Goal: Task Accomplishment & Management: Use online tool/utility

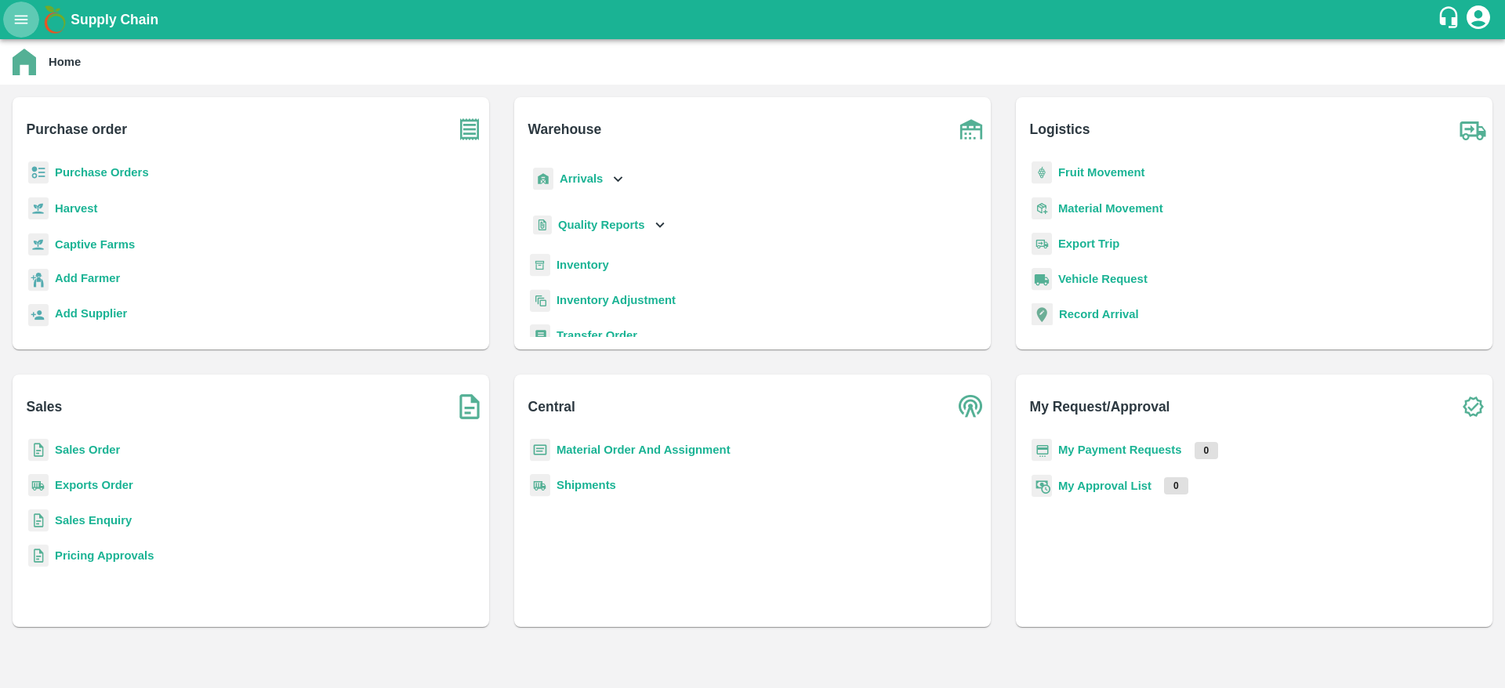
click at [20, 12] on icon "open drawer" at bounding box center [21, 19] width 17 height 17
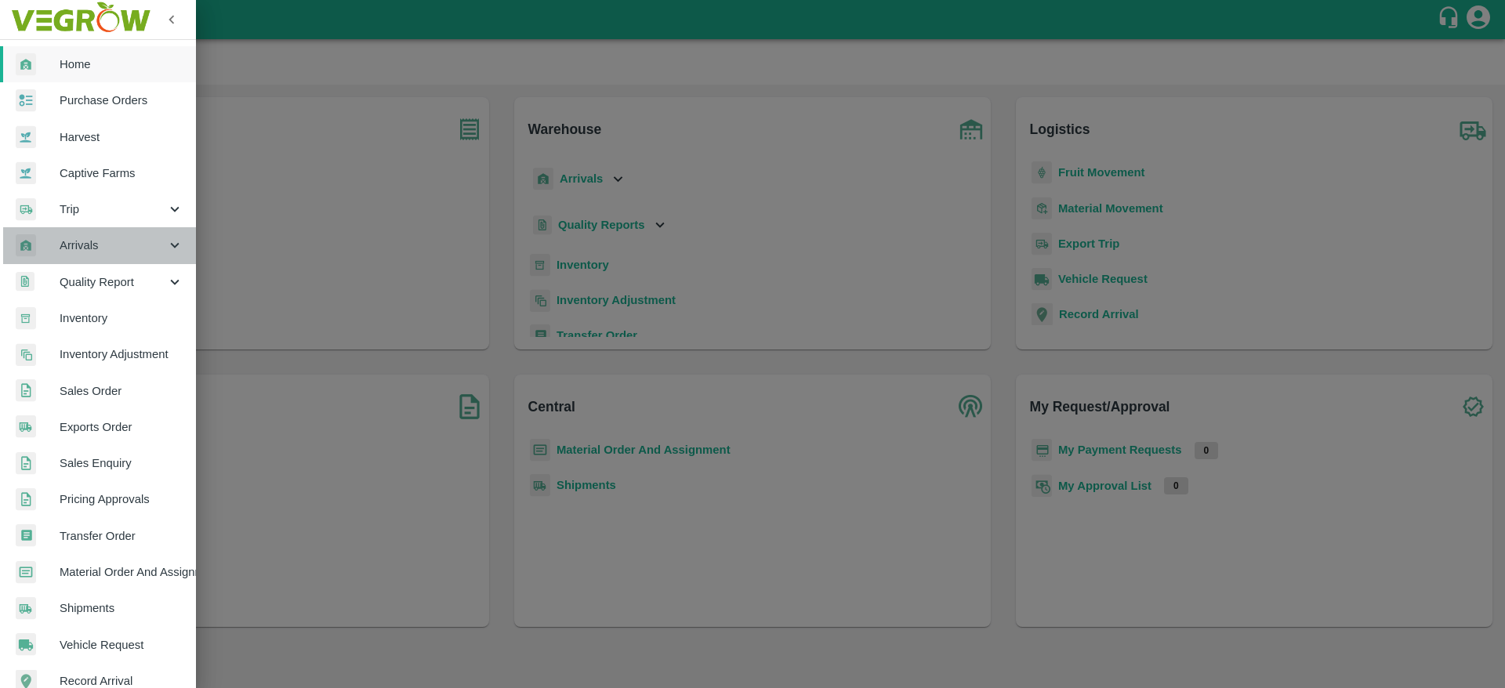
click at [111, 244] on span "Arrivals" at bounding box center [113, 245] width 107 height 17
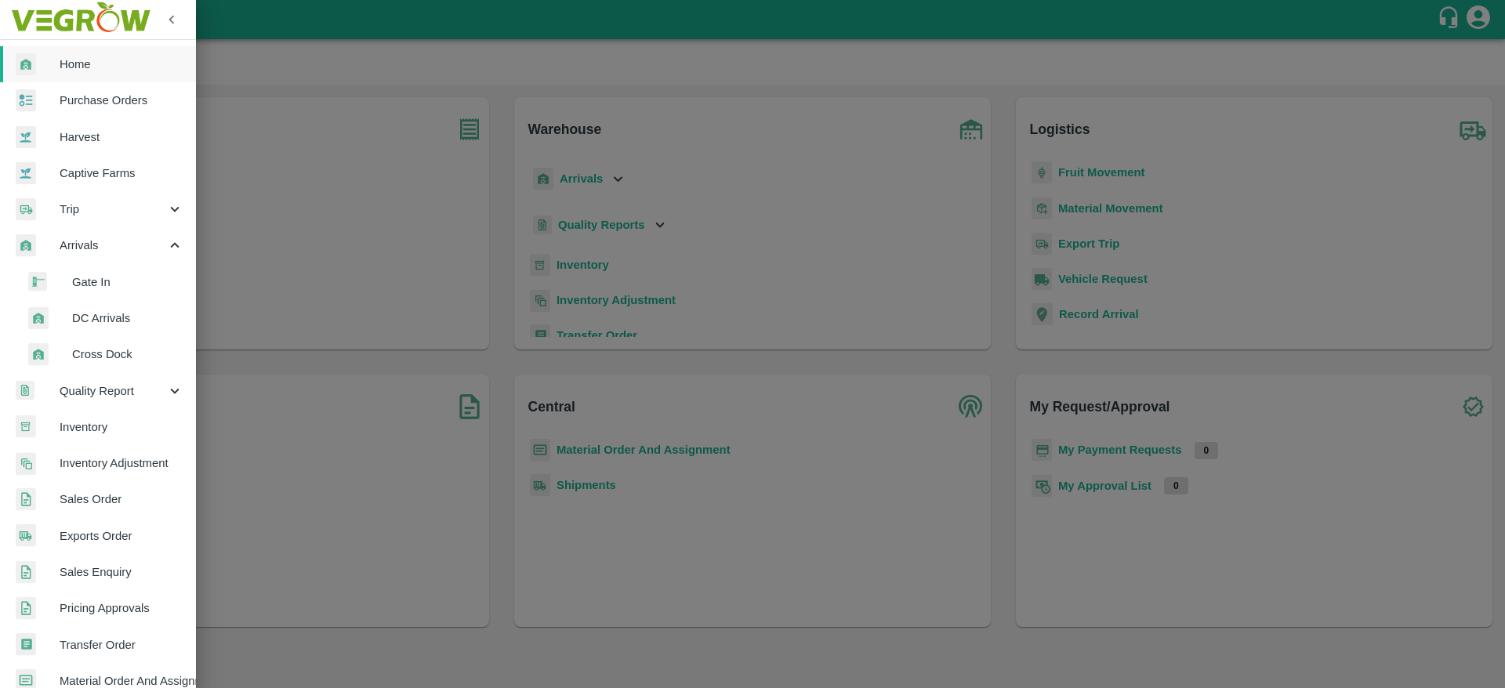
click at [116, 315] on span "DC Arrivals" at bounding box center [127, 318] width 111 height 17
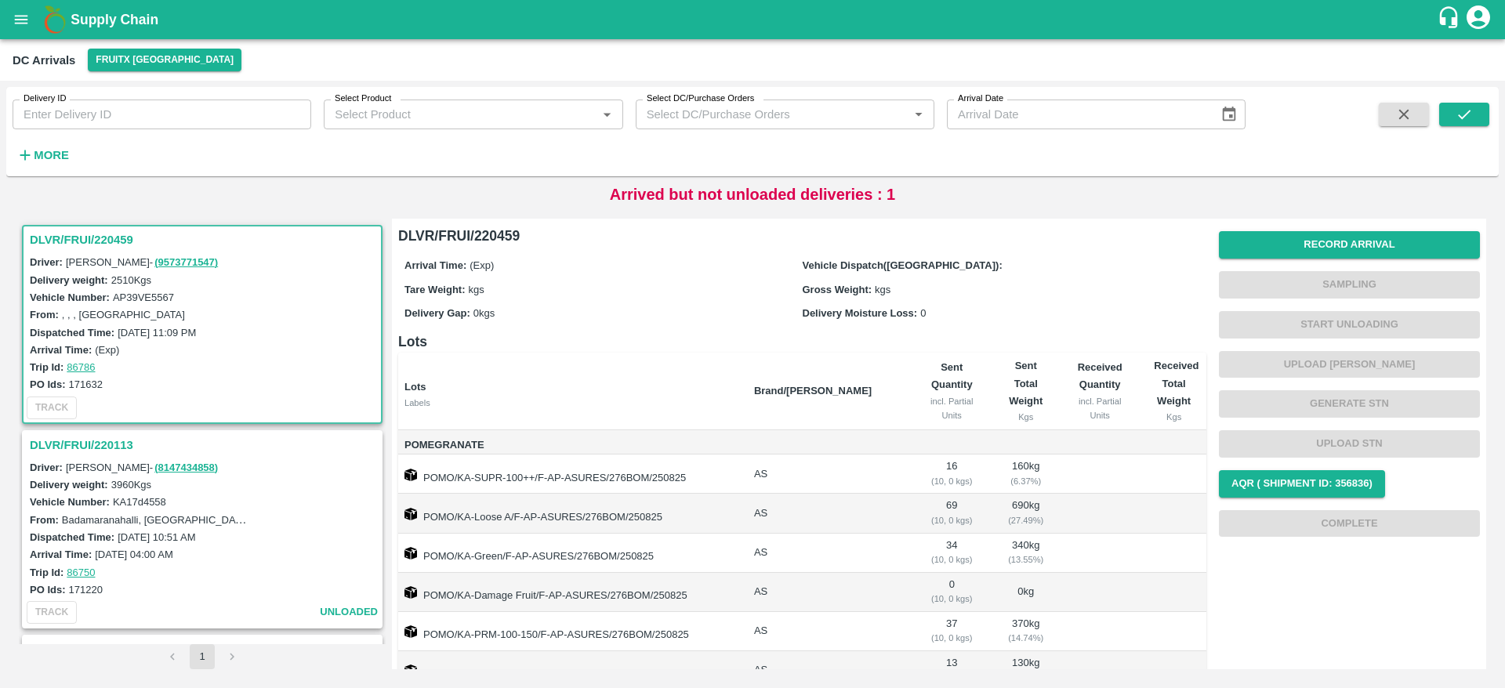
click at [98, 241] on h3 "DLVR/FRUI/220459" at bounding box center [205, 240] width 350 height 20
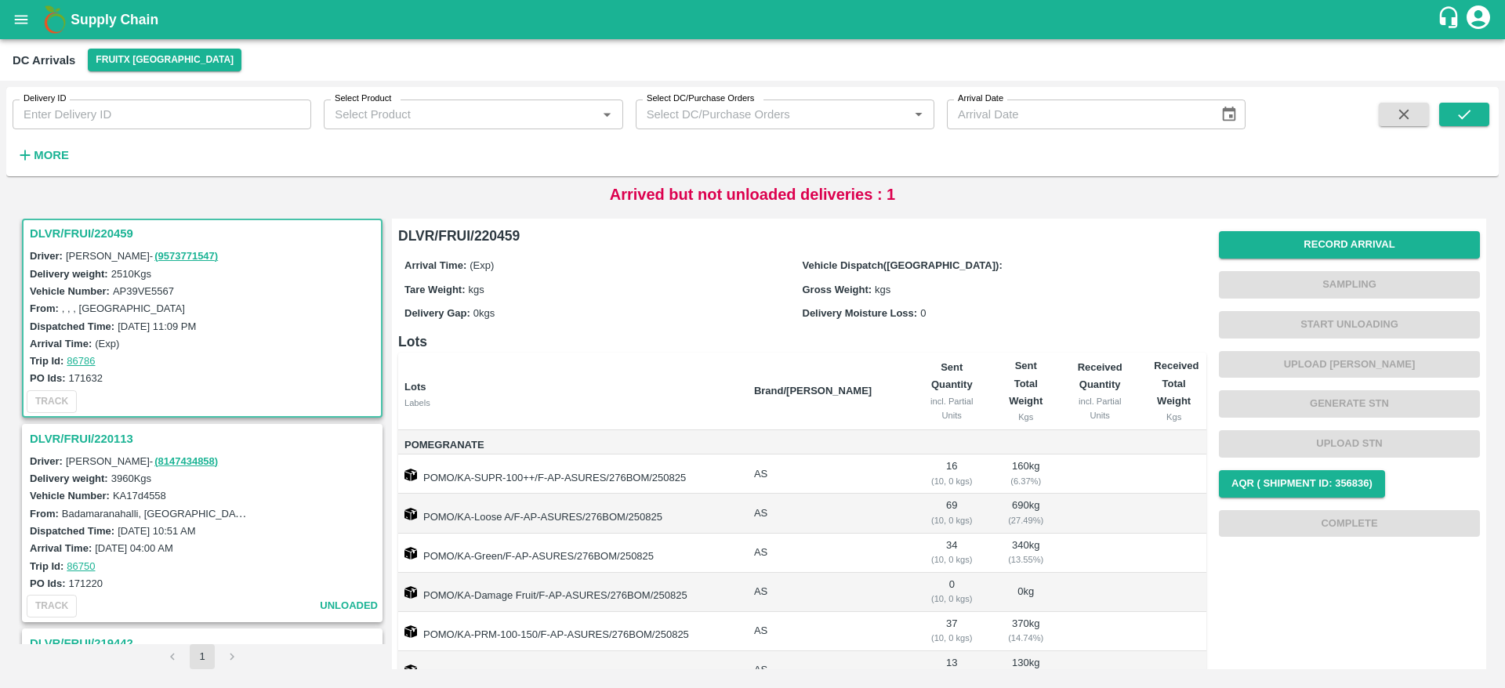
scroll to position [151, 0]
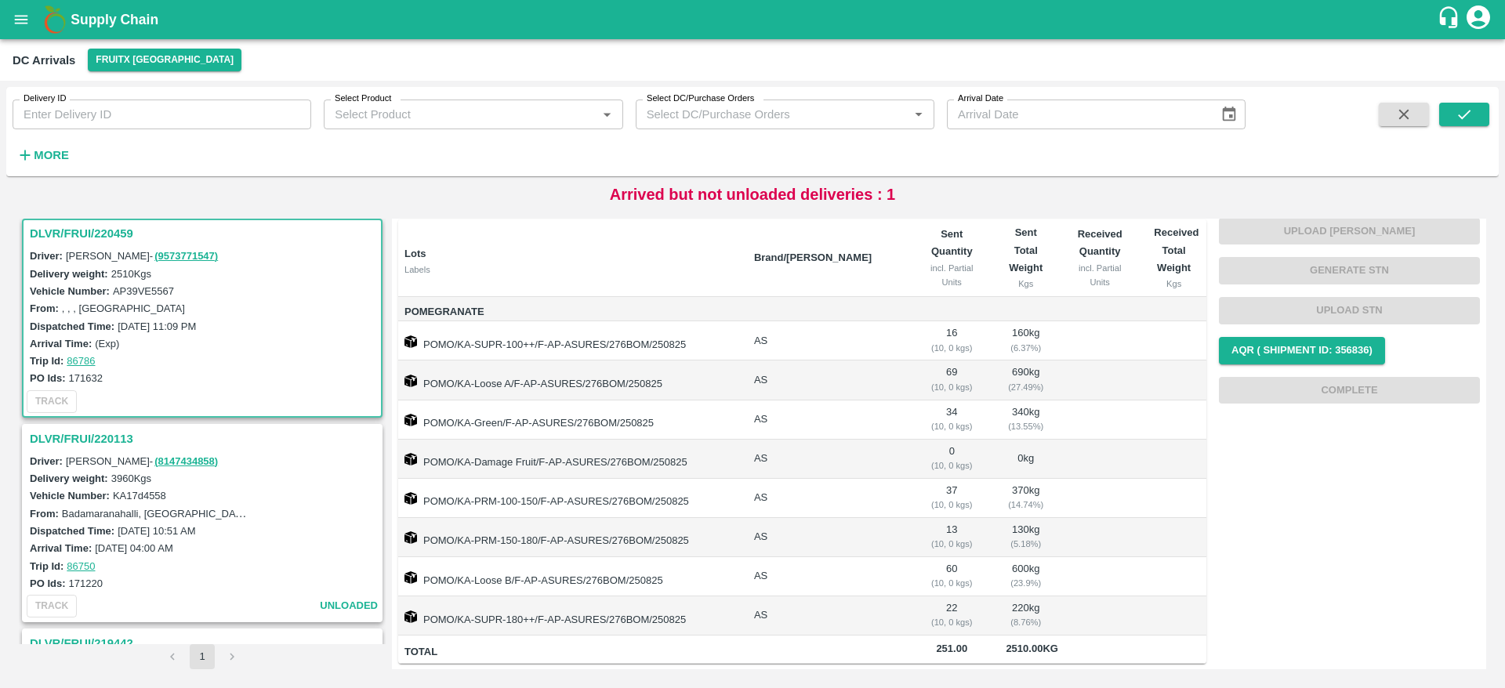
click at [88, 441] on h3 "DLVR/FRUI/220113" at bounding box center [205, 439] width 350 height 20
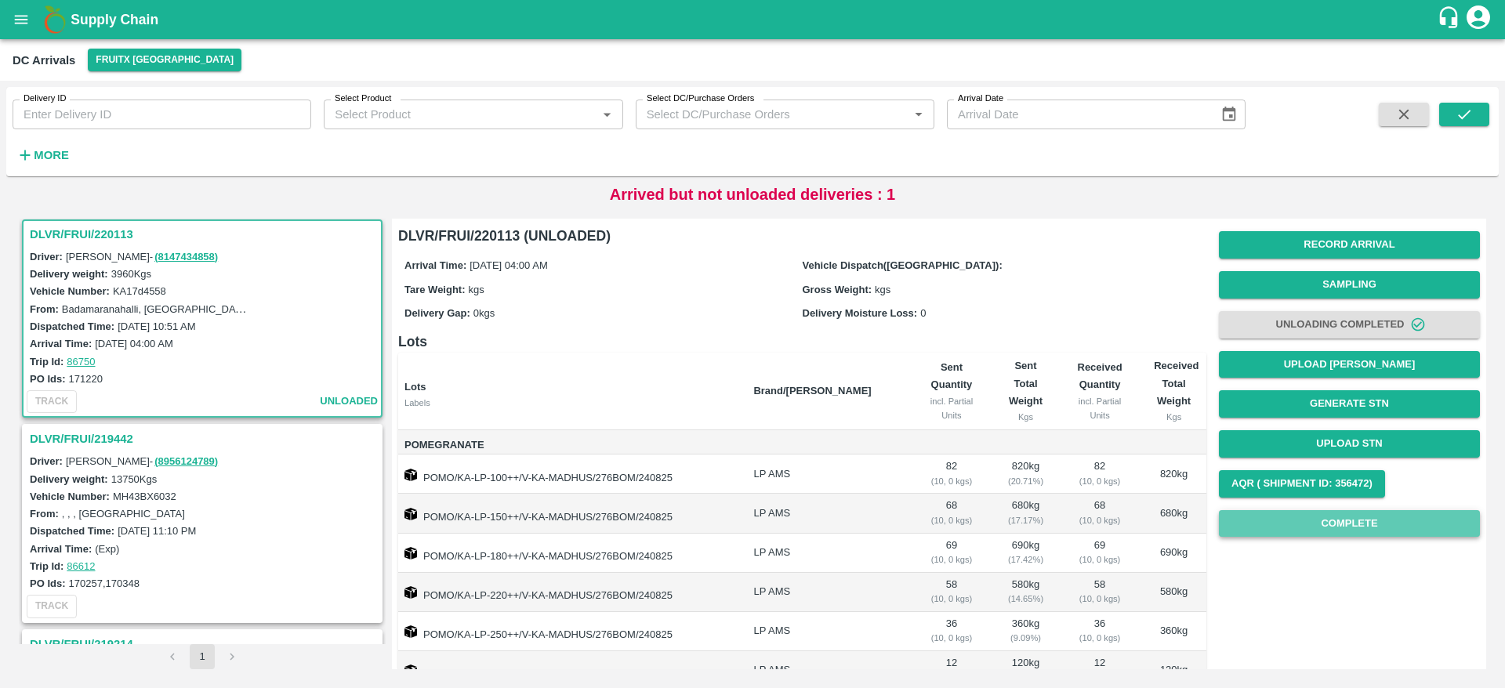
click at [1338, 535] on button "Complete" at bounding box center [1349, 523] width 261 height 27
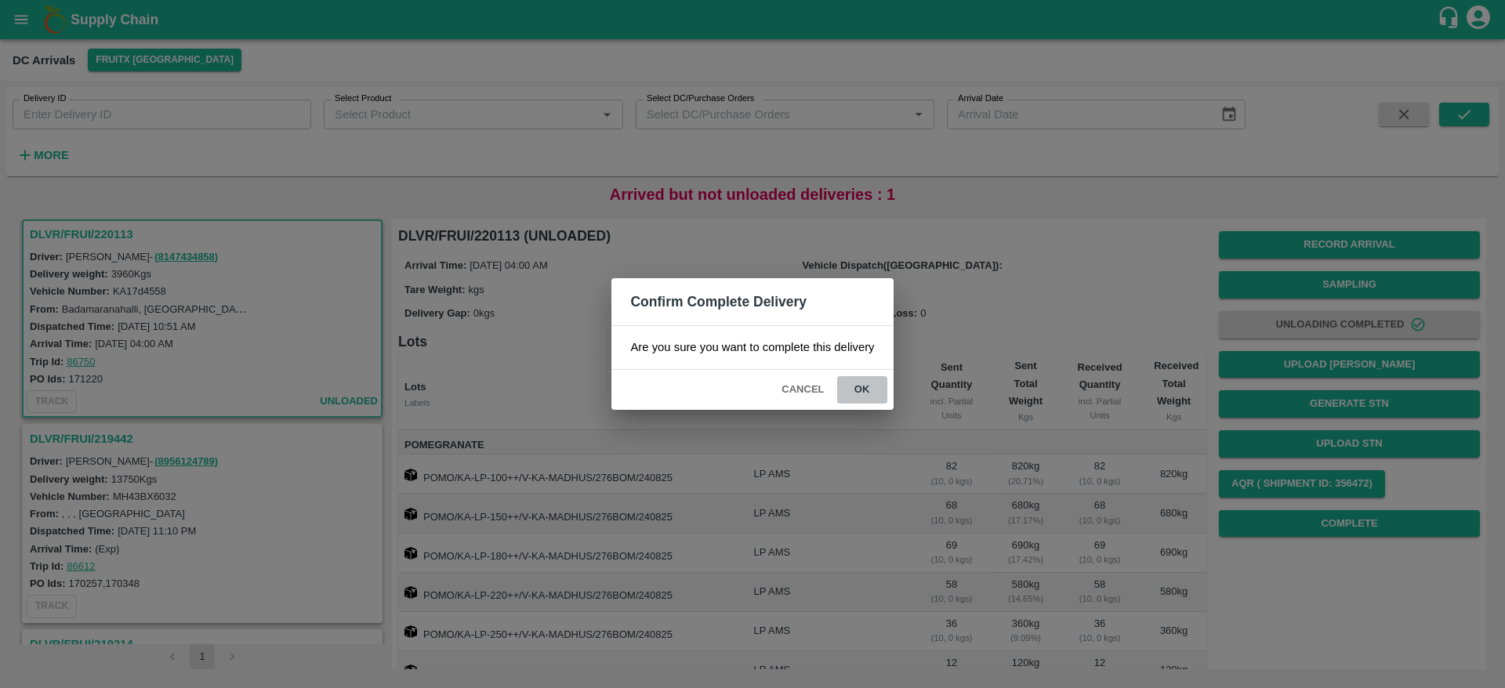
click at [869, 376] on button "ok" at bounding box center [862, 389] width 50 height 27
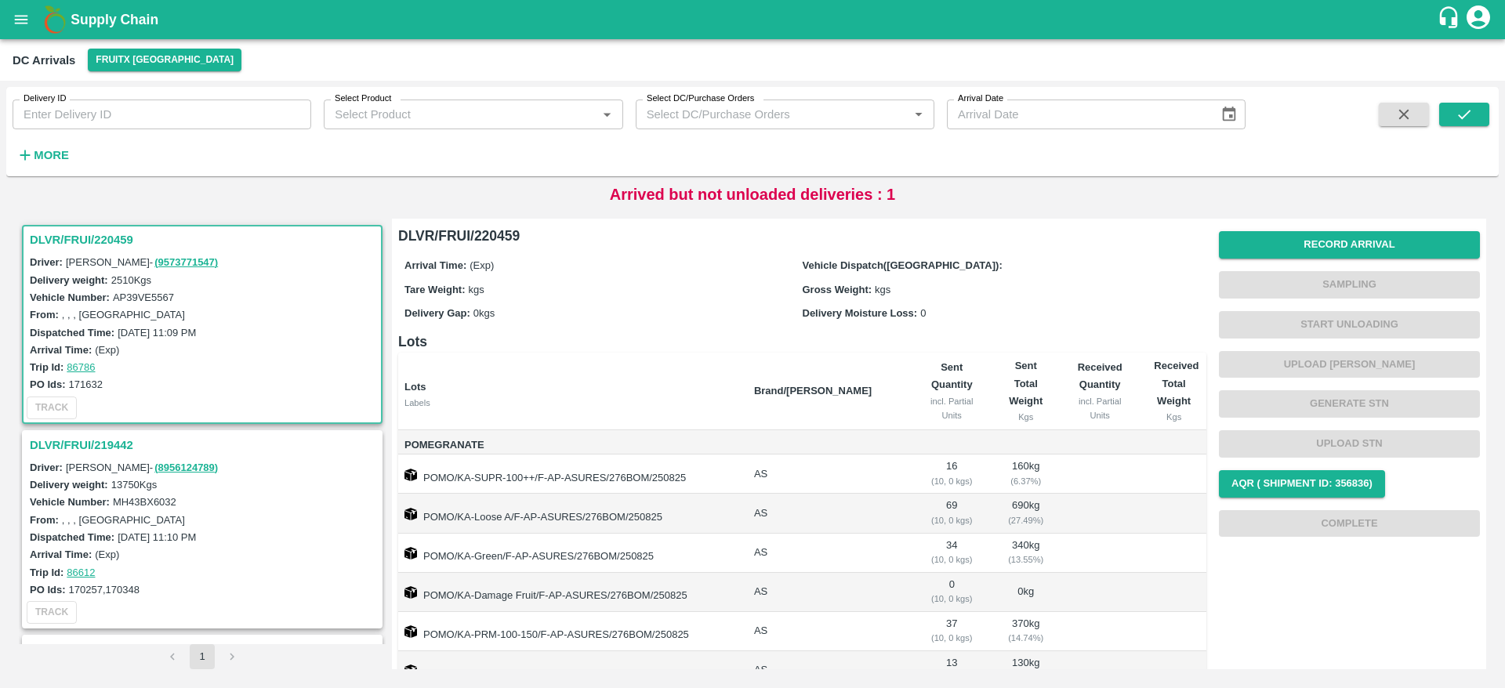
click at [78, 244] on h3 "DLVR/FRUI/220459" at bounding box center [205, 240] width 350 height 20
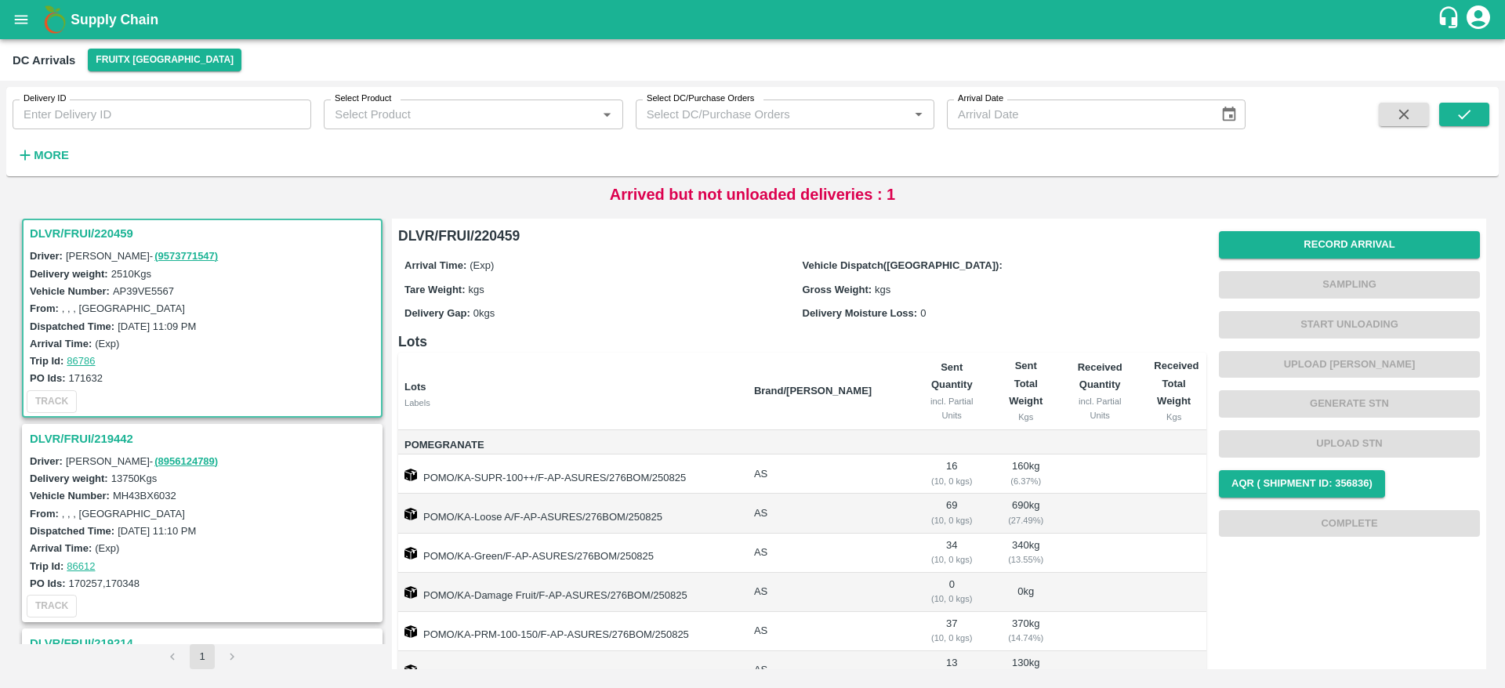
scroll to position [151, 0]
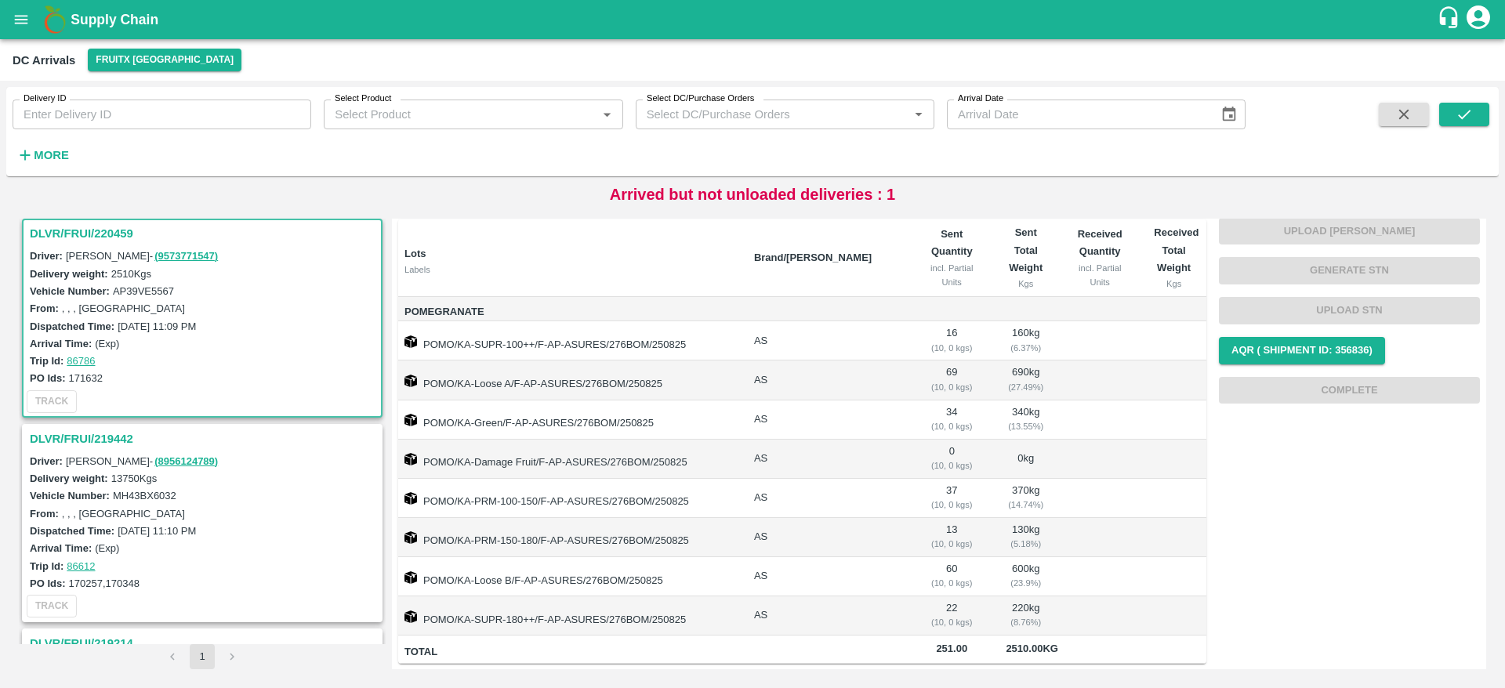
click at [67, 430] on h3 "DLVR/FRUI/219442" at bounding box center [205, 439] width 350 height 20
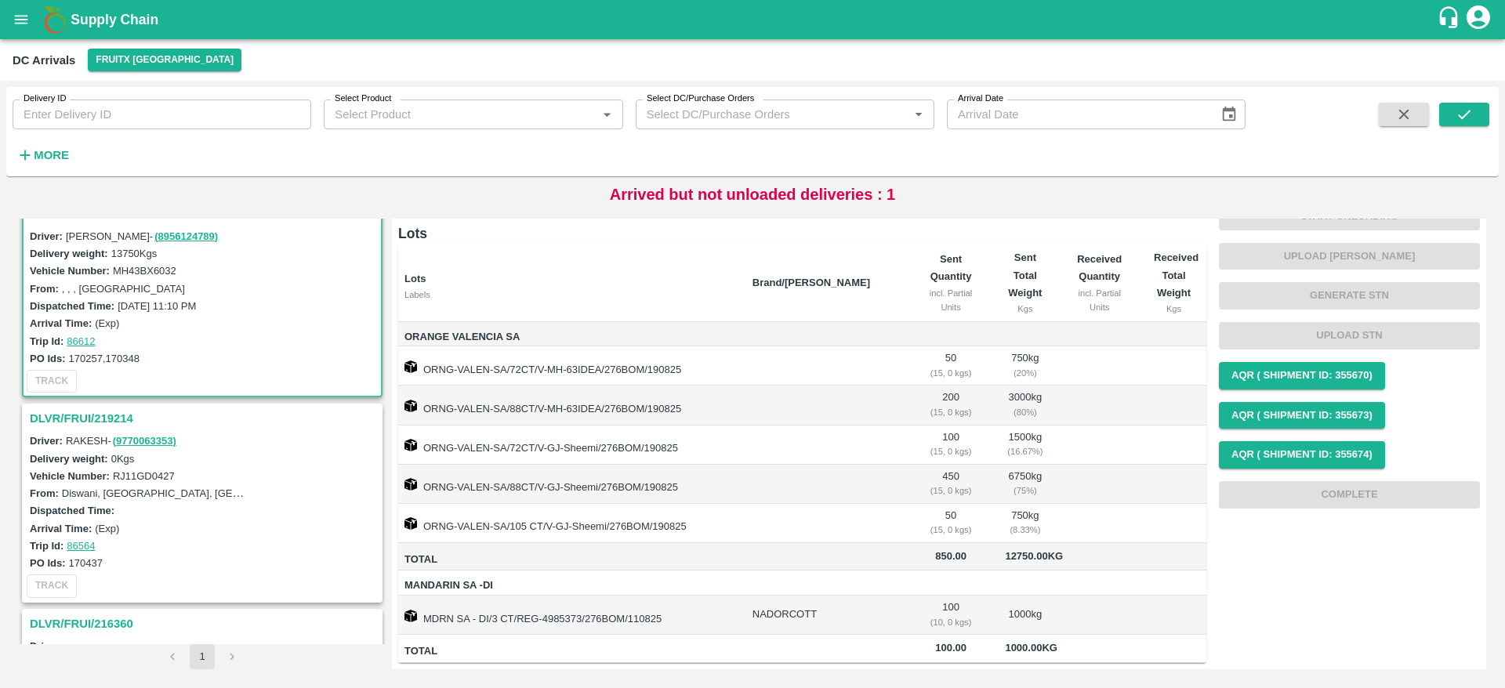
scroll to position [187, 0]
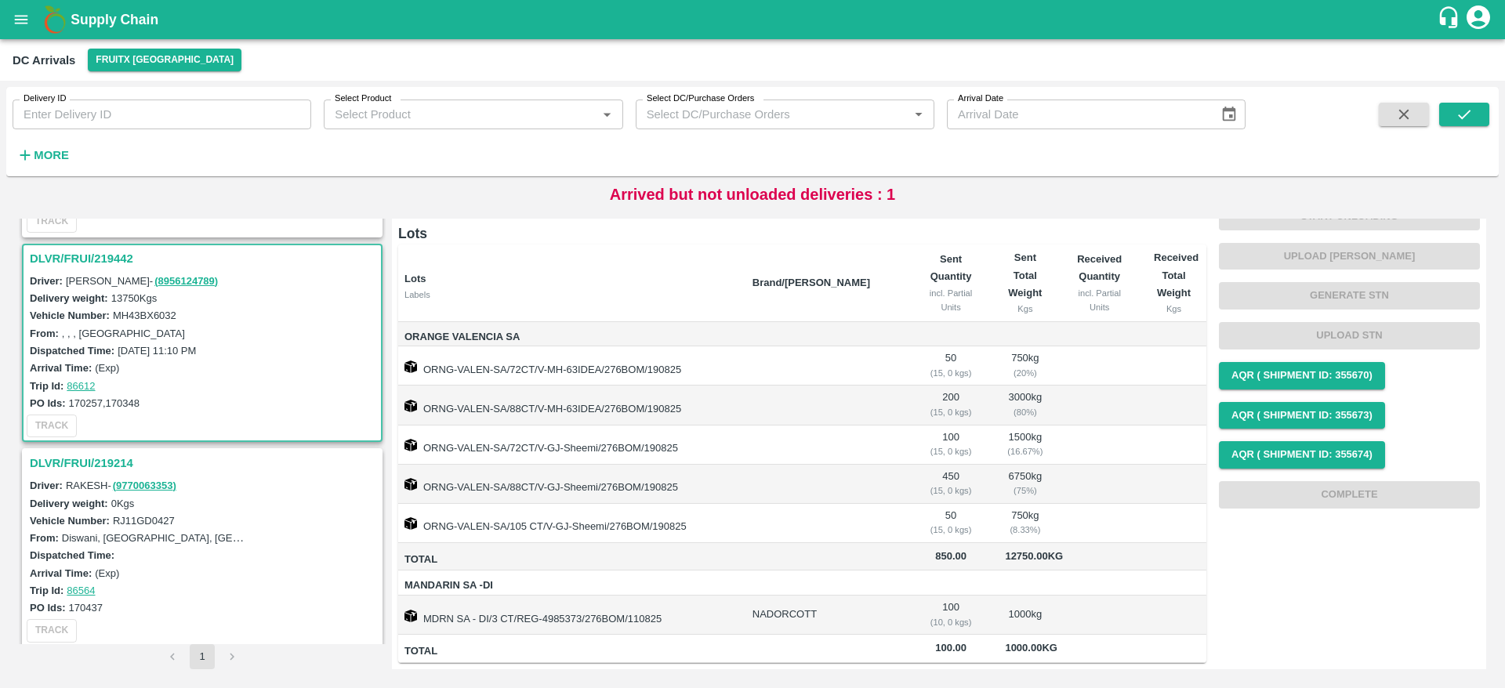
click at [76, 462] on h3 "DLVR/FRUI/219214" at bounding box center [205, 463] width 350 height 20
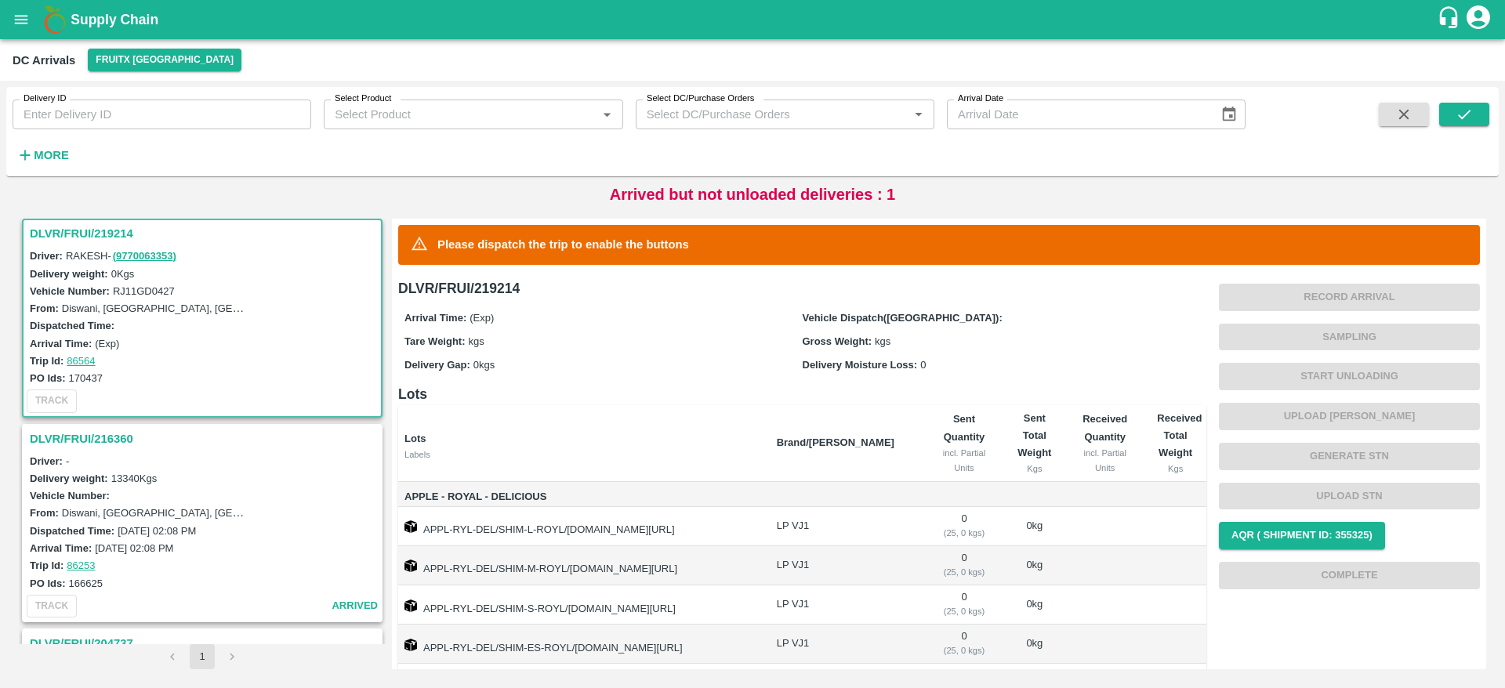
scroll to position [107, 0]
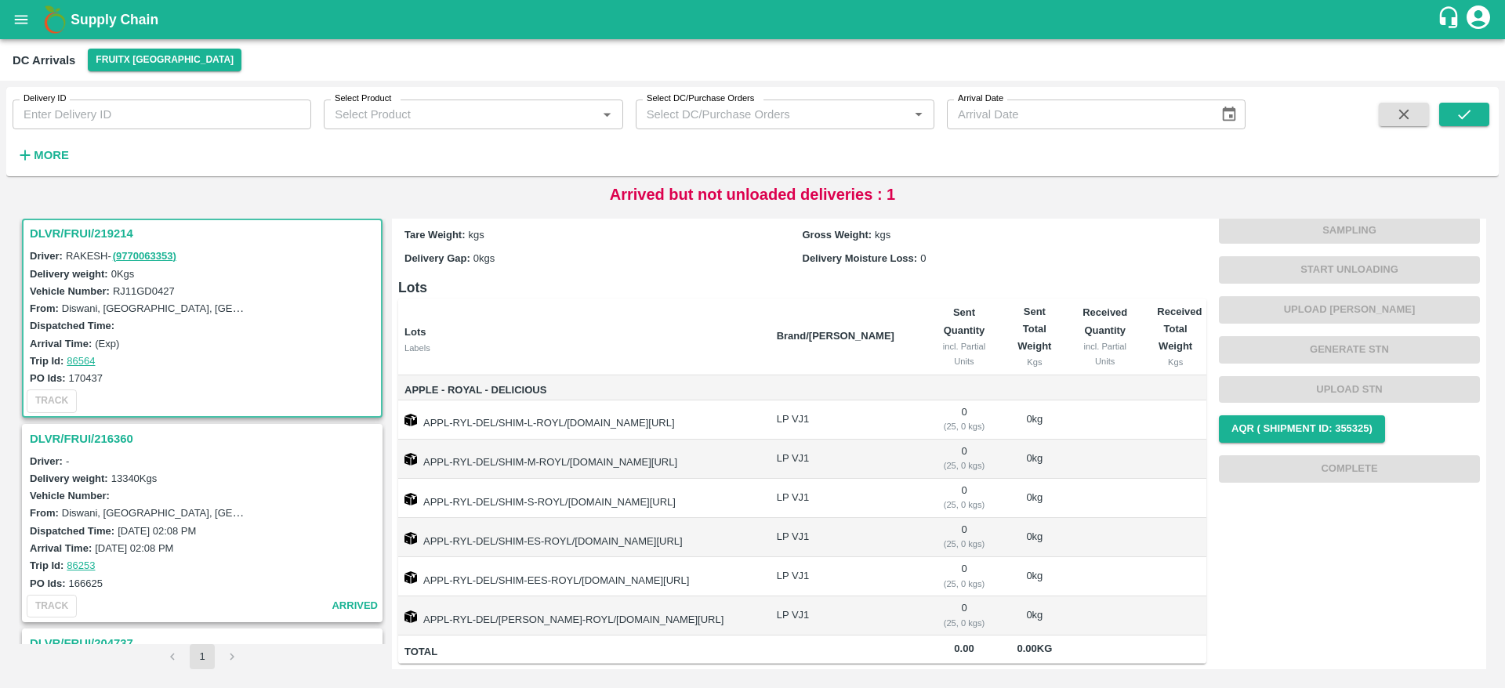
click at [81, 445] on h3 "DLVR/FRUI/216360" at bounding box center [205, 439] width 350 height 20
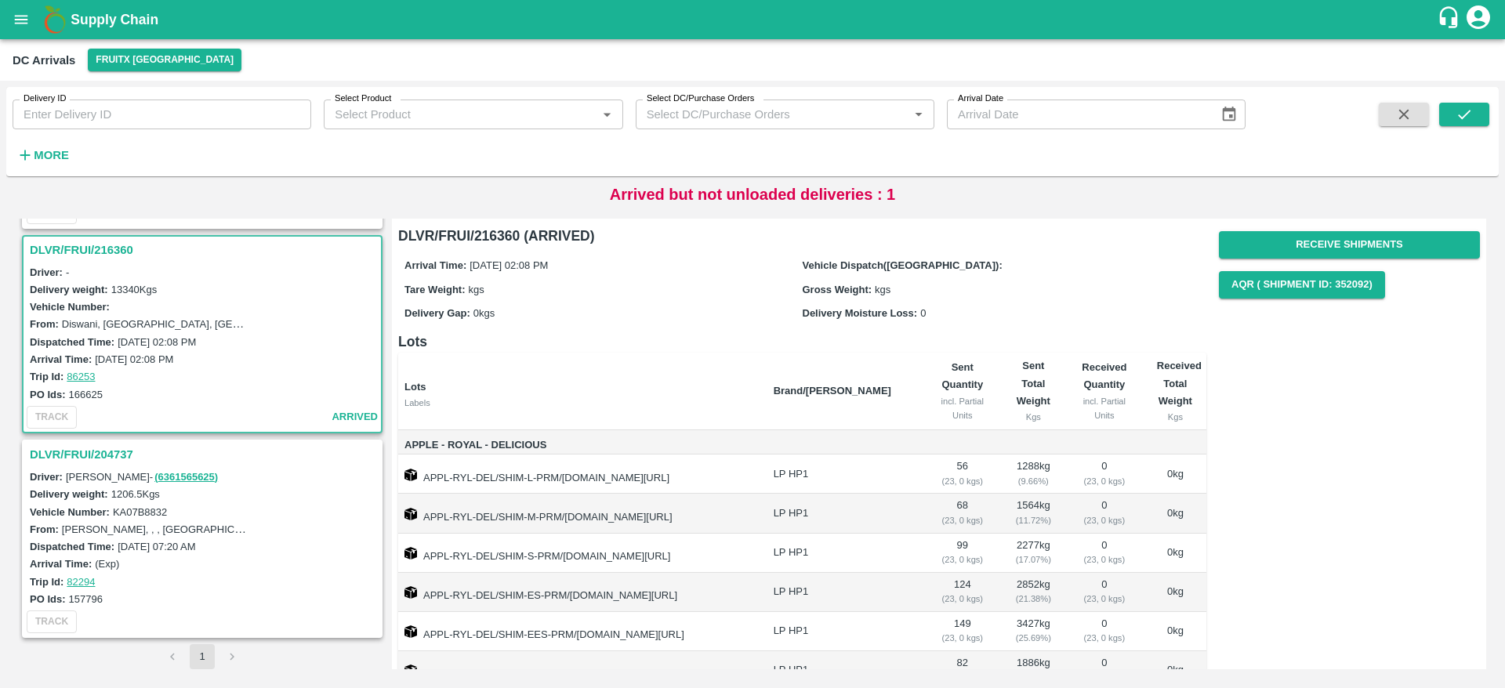
scroll to position [112, 0]
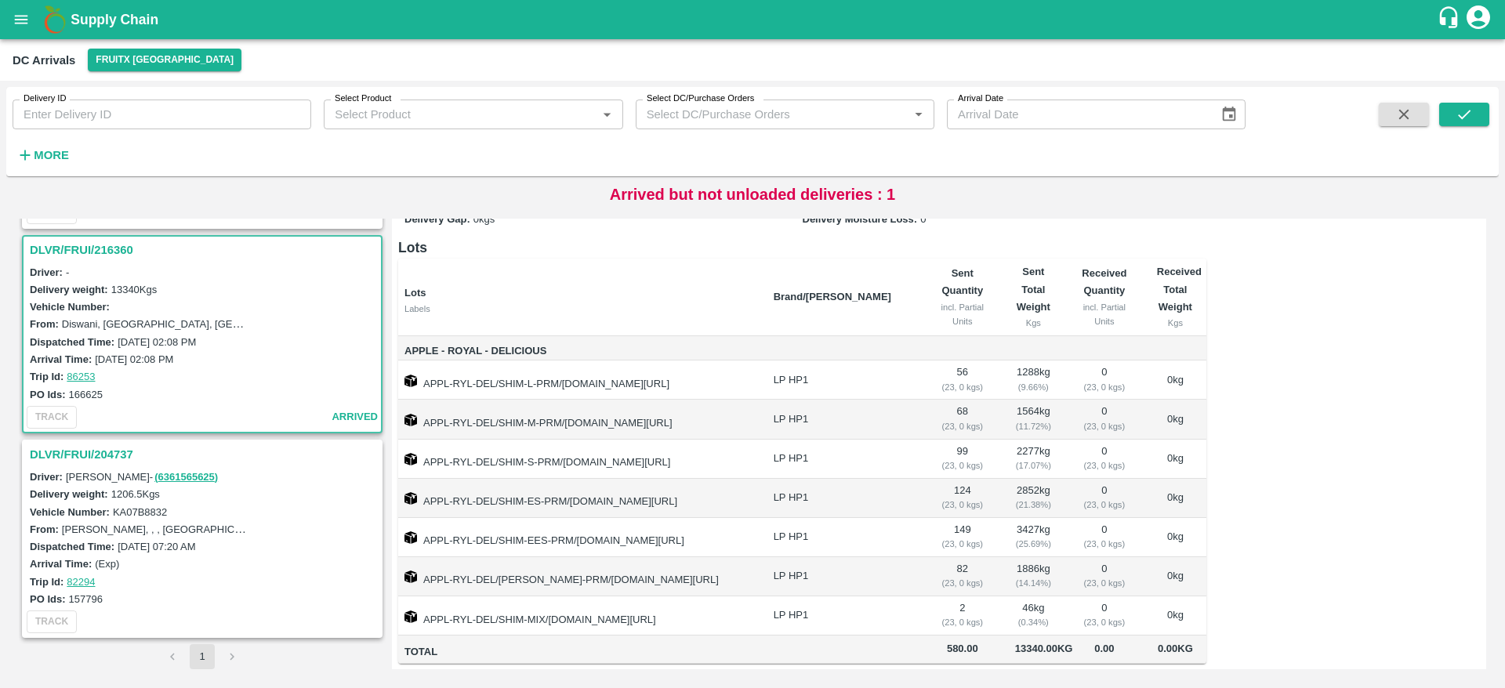
click at [94, 452] on h3 "DLVR/FRUI/204737" at bounding box center [205, 454] width 350 height 20
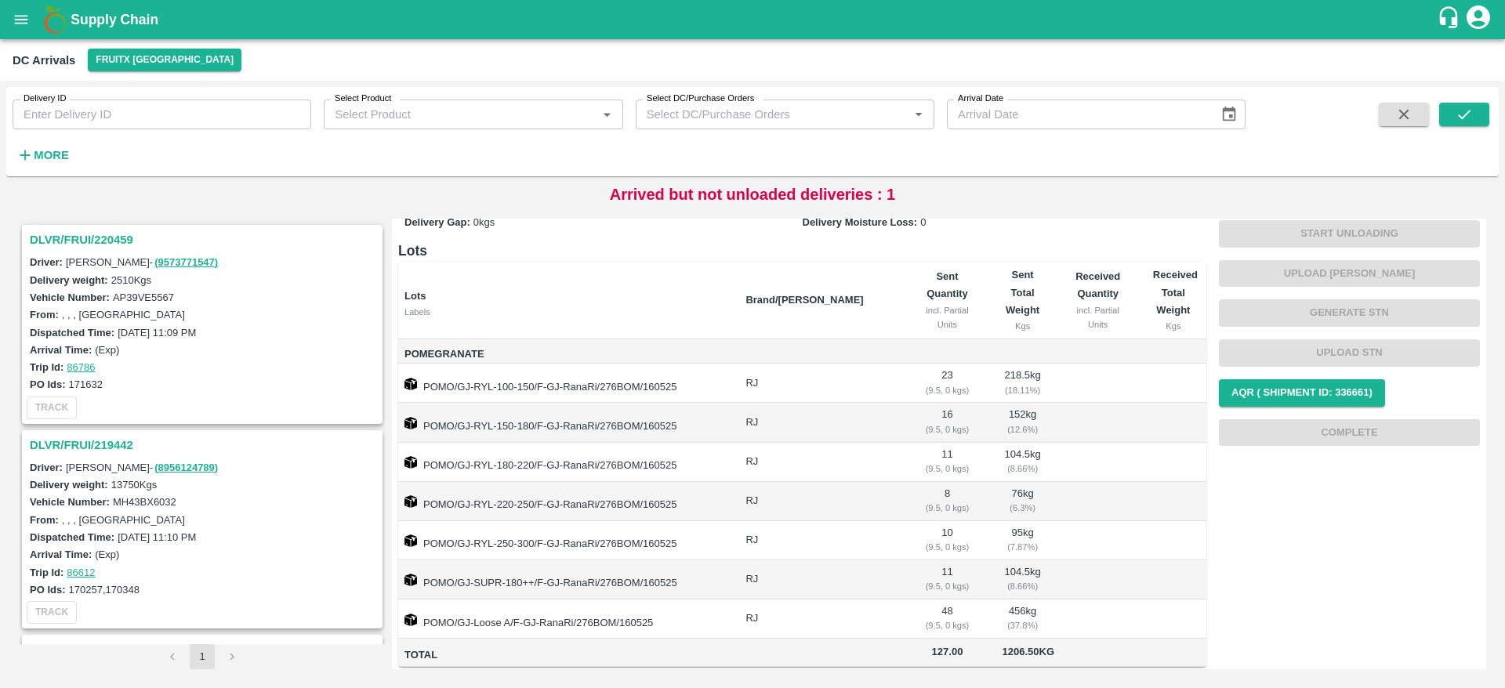
click at [75, 241] on h3 "DLVR/FRUI/220459" at bounding box center [205, 240] width 350 height 20
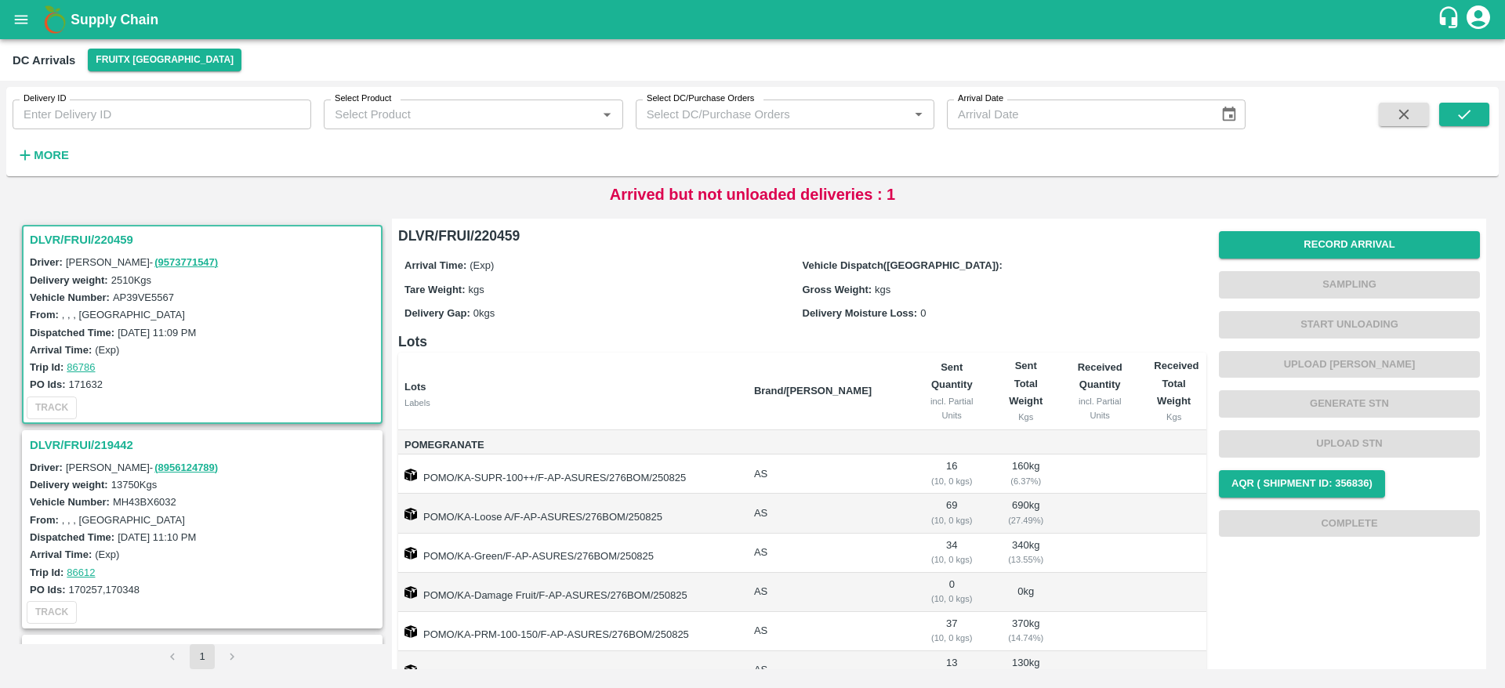
click at [85, 231] on h3 "DLVR/FRUI/220459" at bounding box center [205, 240] width 350 height 20
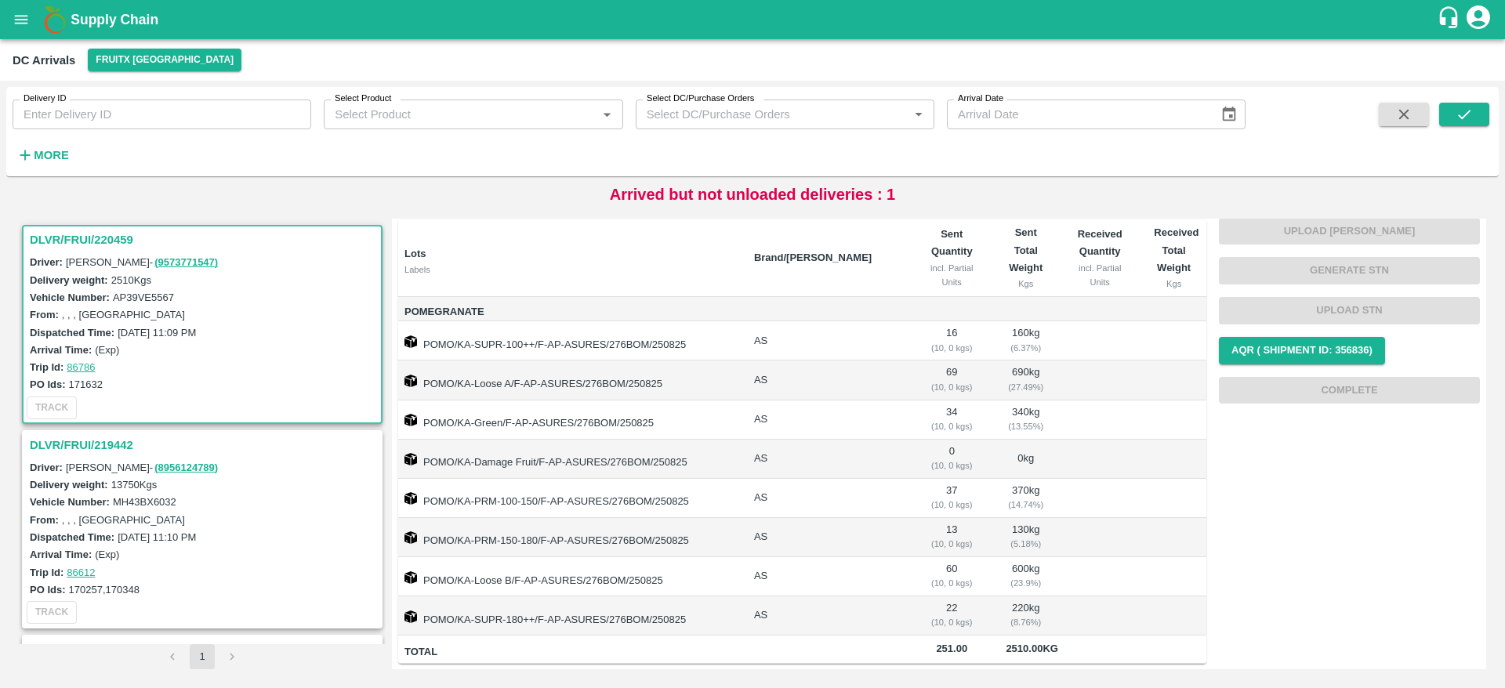
click at [85, 230] on h3 "DLVR/FRUI/220459" at bounding box center [205, 240] width 350 height 20
click at [81, 236] on h3 "DLVR/FRUI/220459" at bounding box center [205, 240] width 350 height 20
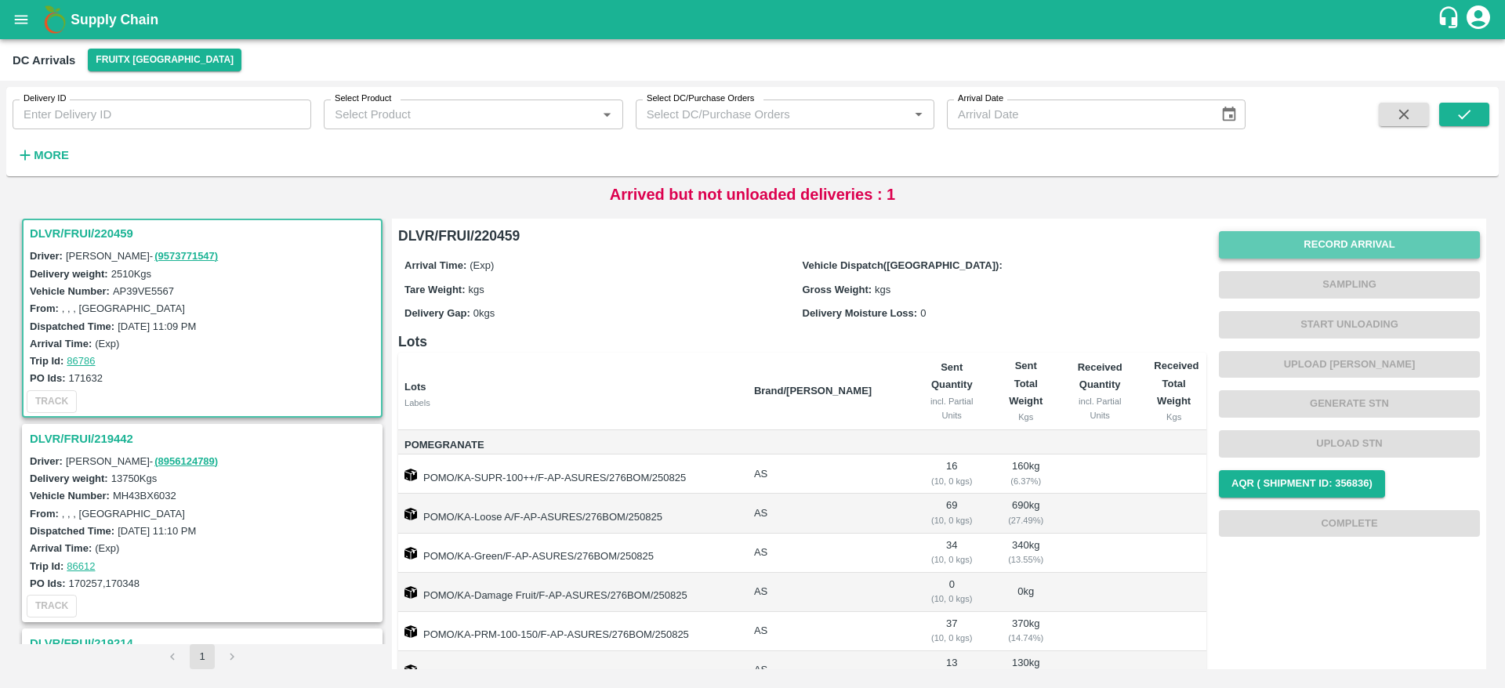
click at [1326, 244] on button "Record Arrival" at bounding box center [1349, 244] width 261 height 27
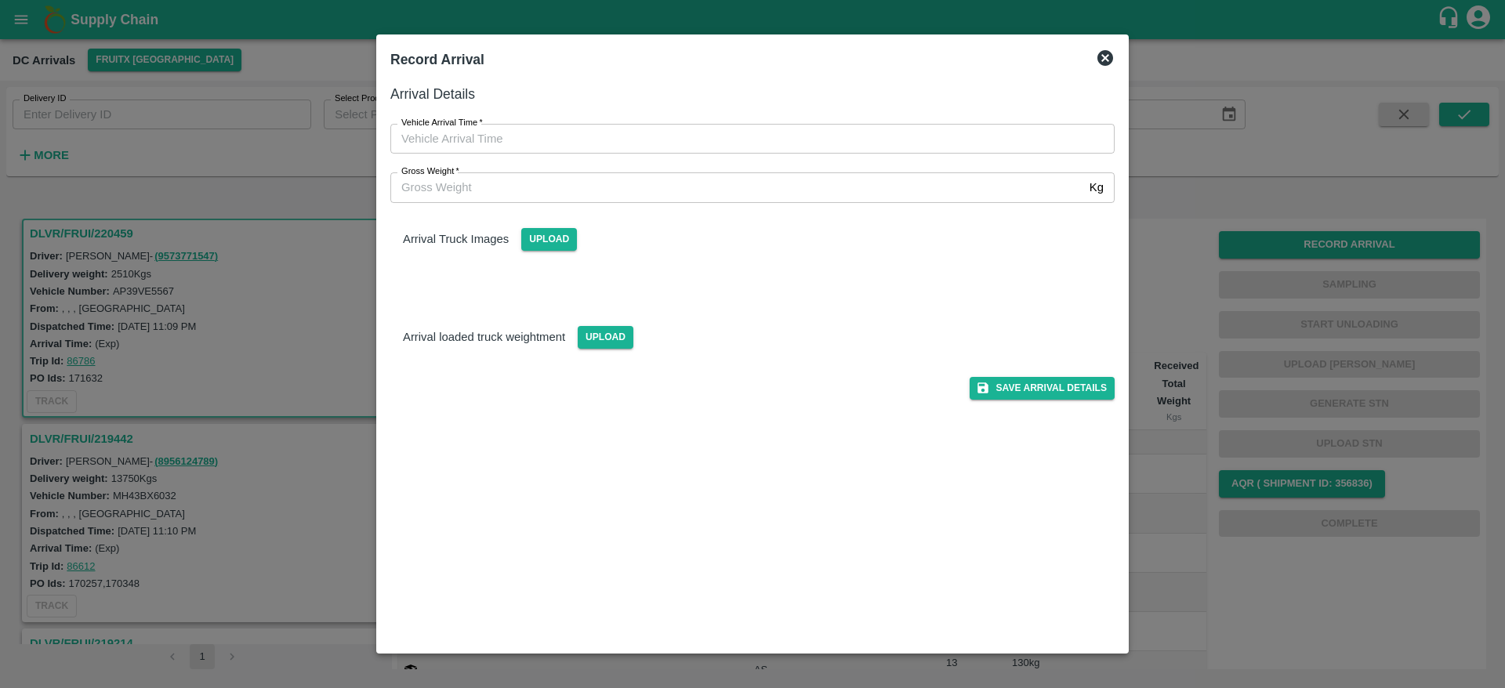
type input "DD/MM/YYYY hh:mm aa"
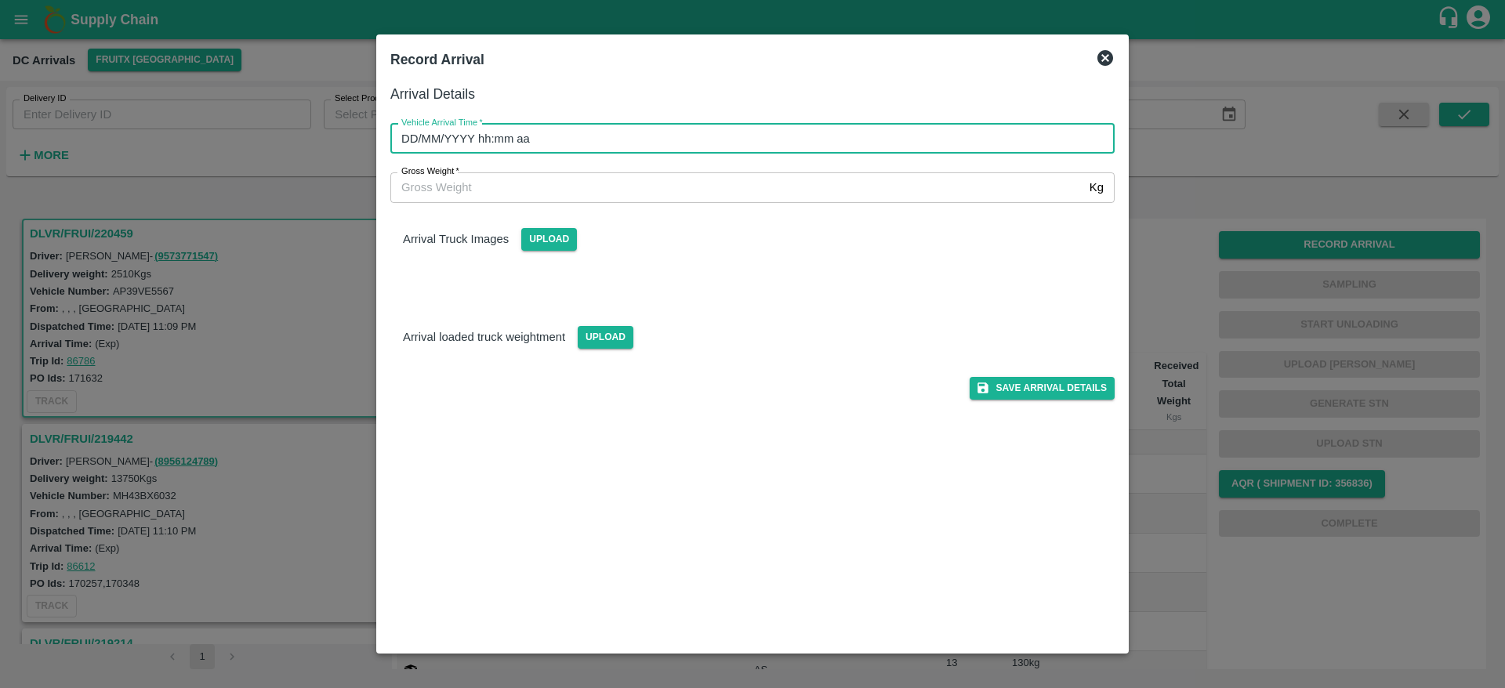
click at [933, 139] on input "DD/MM/YYYY hh:mm aa" at bounding box center [746, 139] width 713 height 30
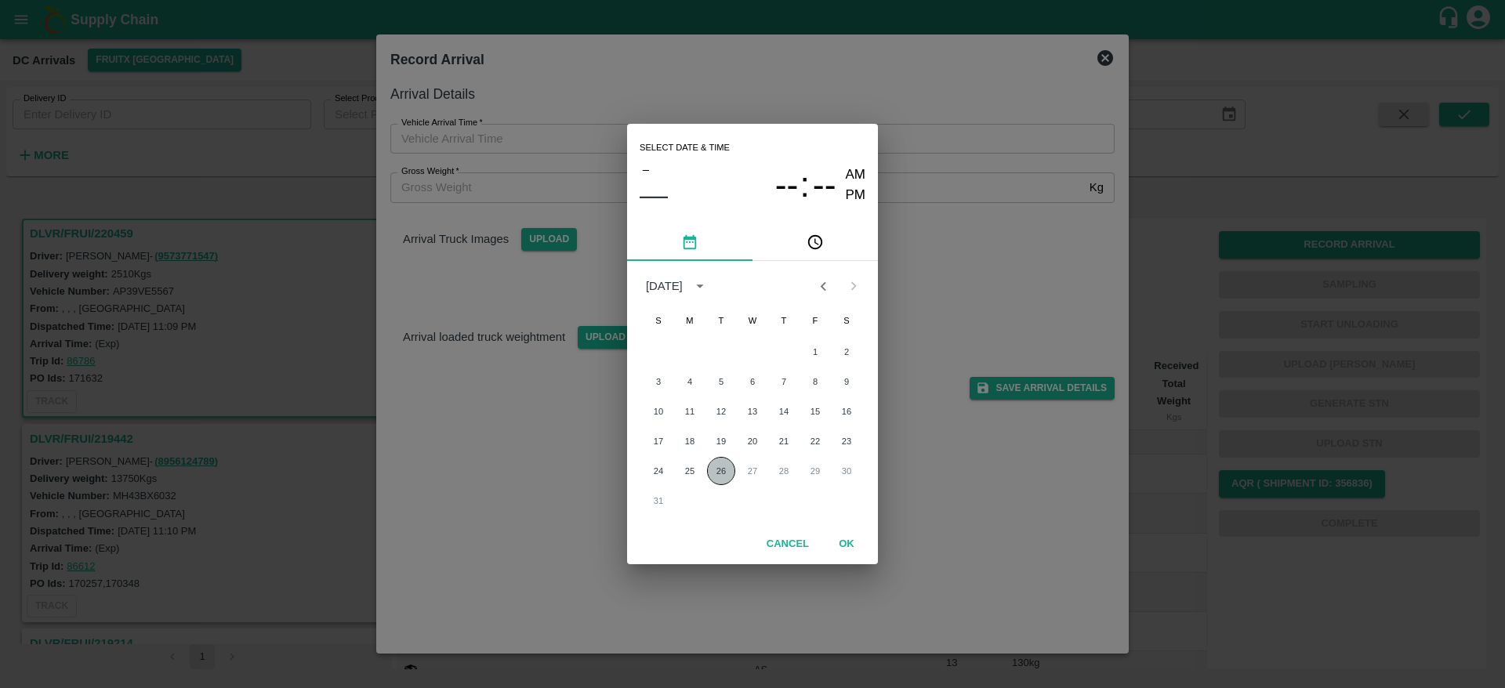
click at [724, 471] on button "26" at bounding box center [721, 471] width 28 height 28
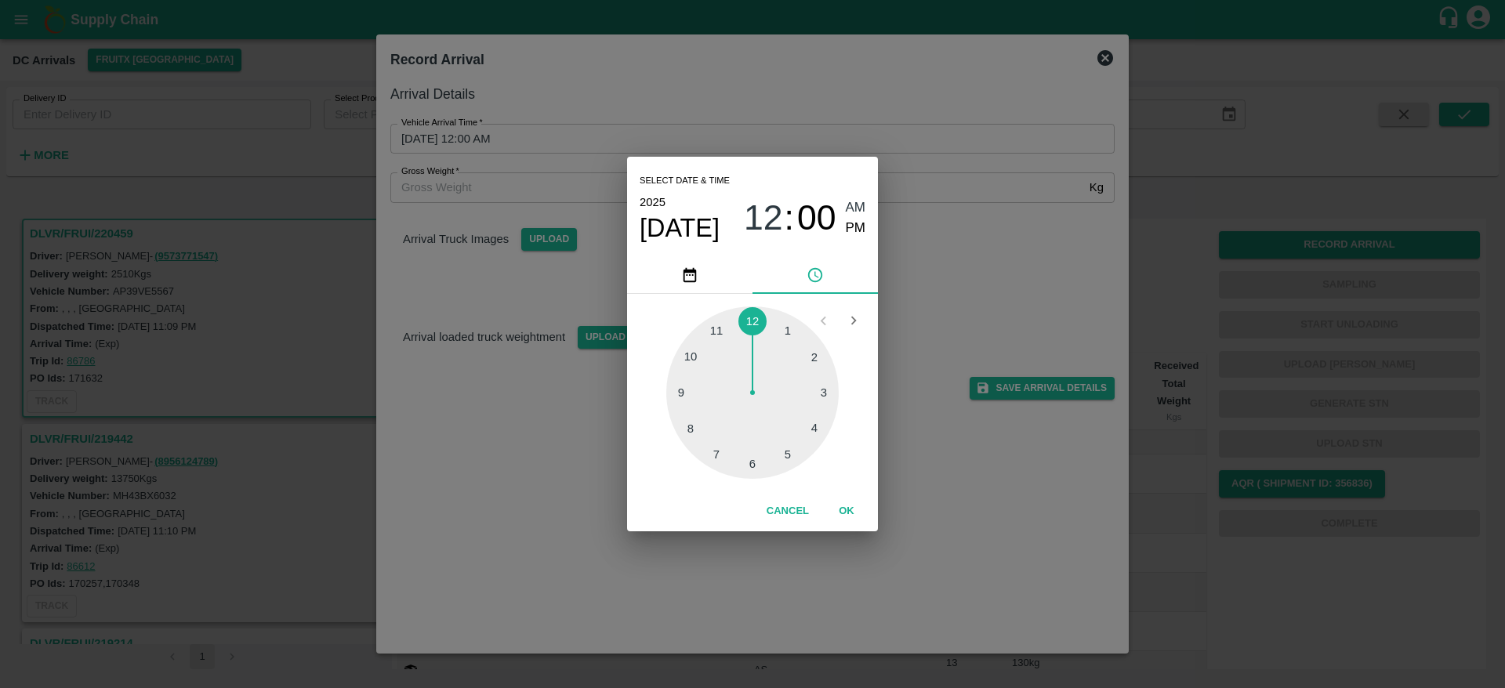
click at [789, 331] on div at bounding box center [752, 392] width 172 height 172
type input "26/08/2025 01:00 AM"
click at [857, 495] on div "Cancel OK" at bounding box center [752, 511] width 251 height 40
click at [851, 508] on button "OK" at bounding box center [846, 511] width 50 height 27
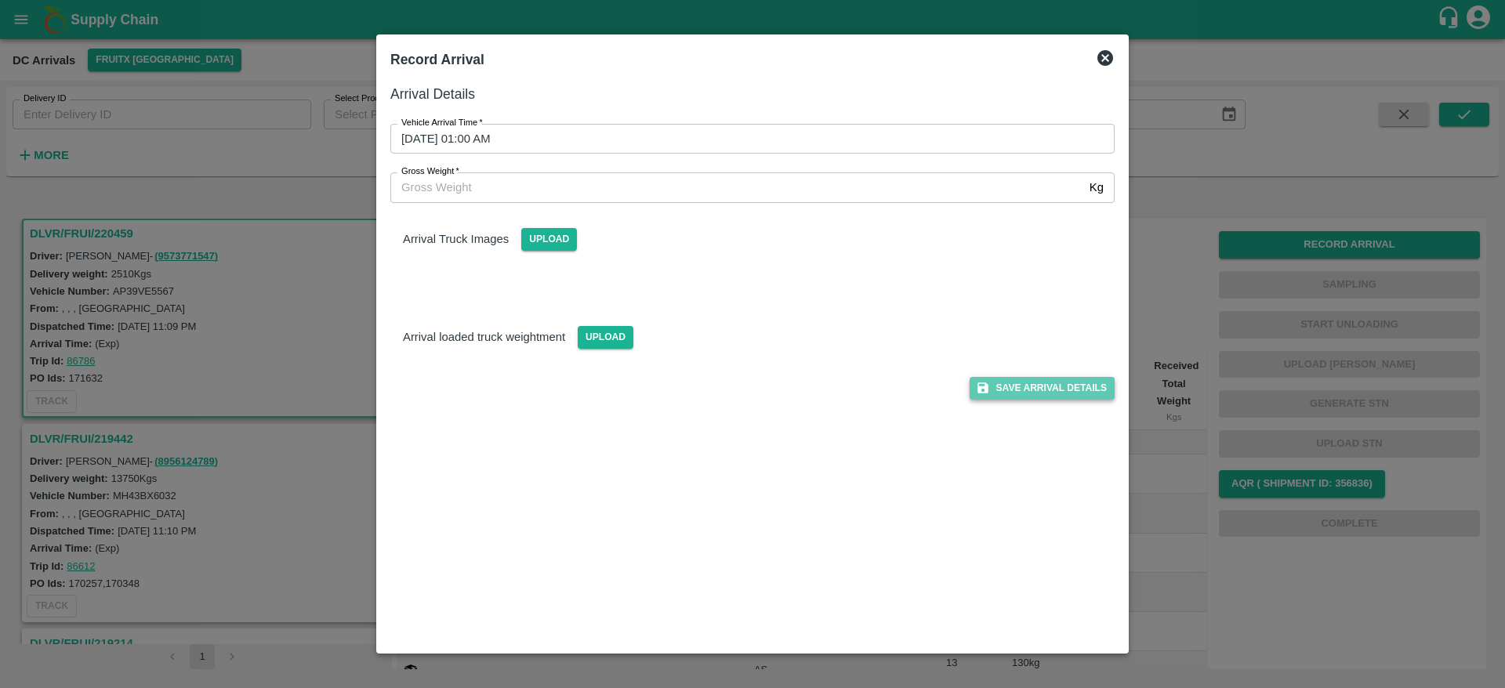
click at [1025, 393] on button "Save Arrival Details" at bounding box center [1041, 388] width 145 height 23
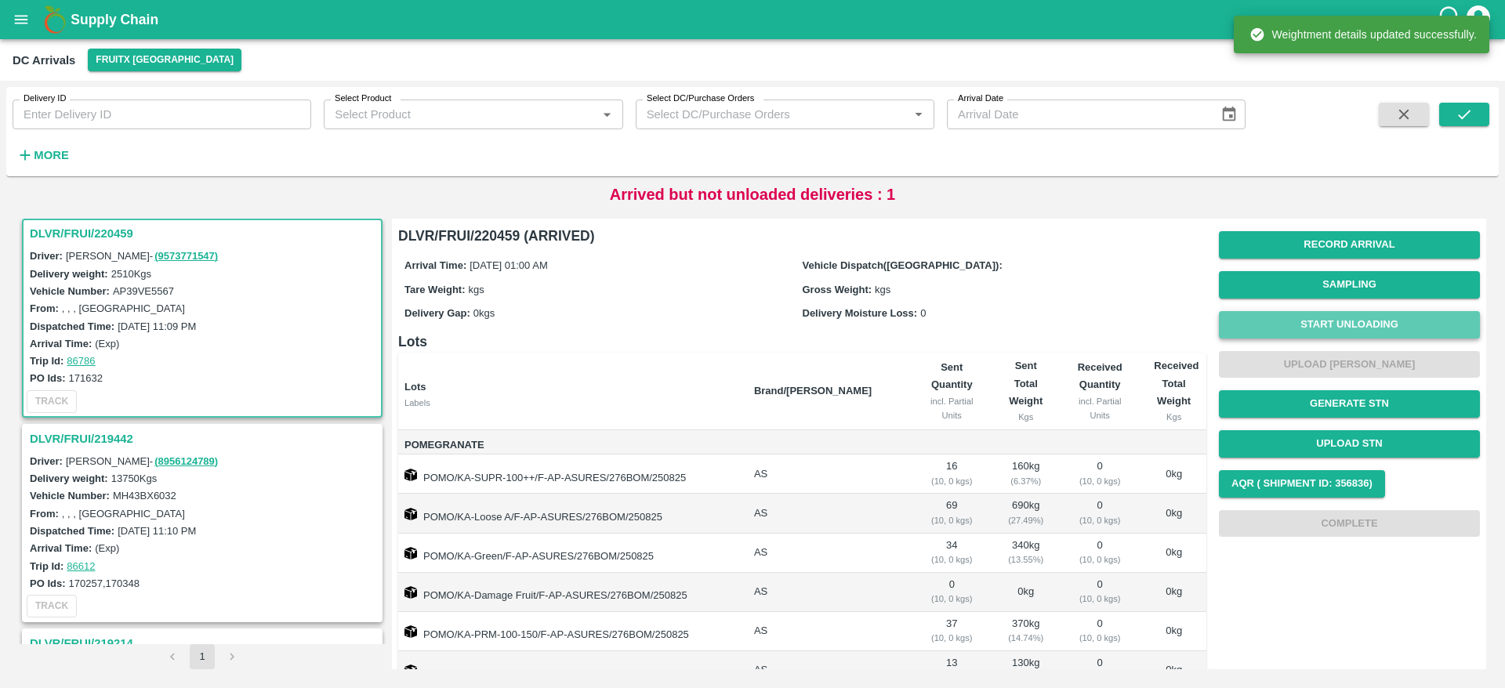
click at [1349, 329] on button "Start Unloading" at bounding box center [1349, 324] width 261 height 27
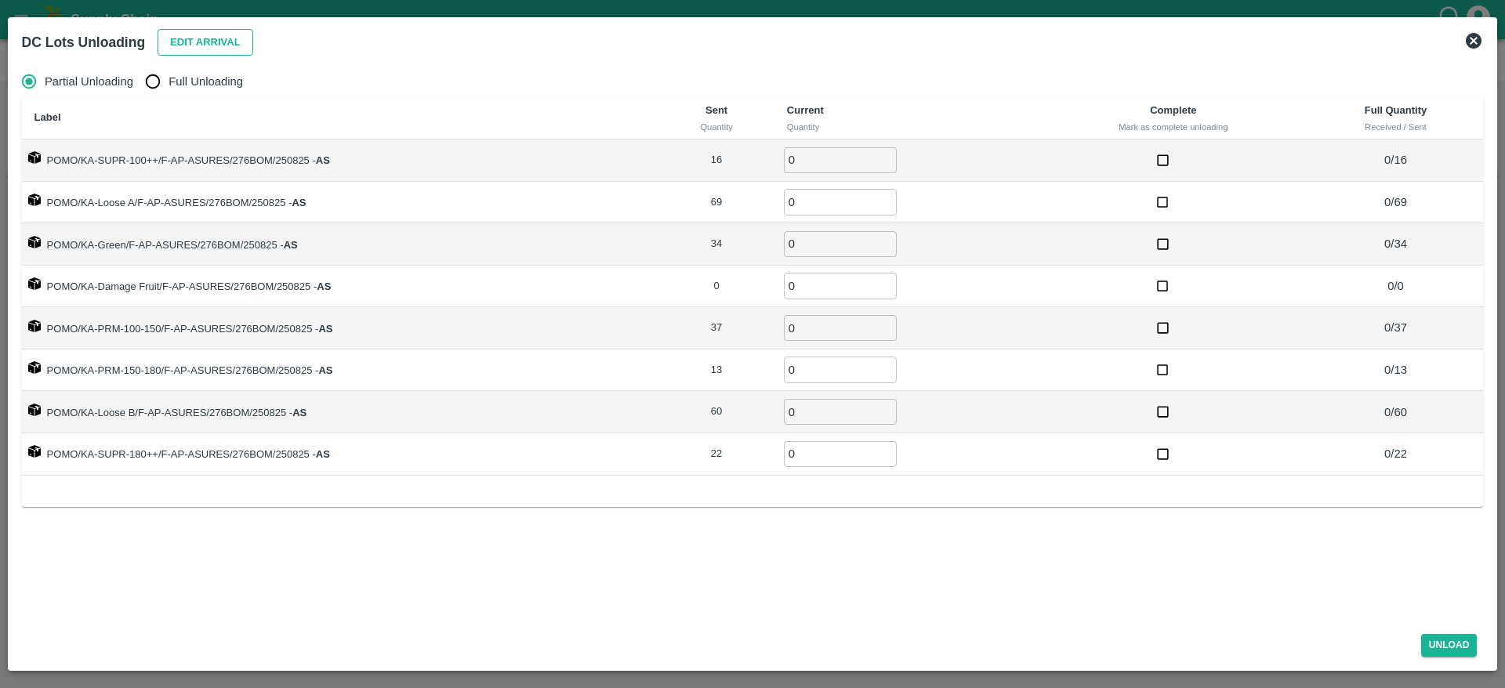
click at [183, 37] on button "Edit Arrival" at bounding box center [206, 42] width 96 height 27
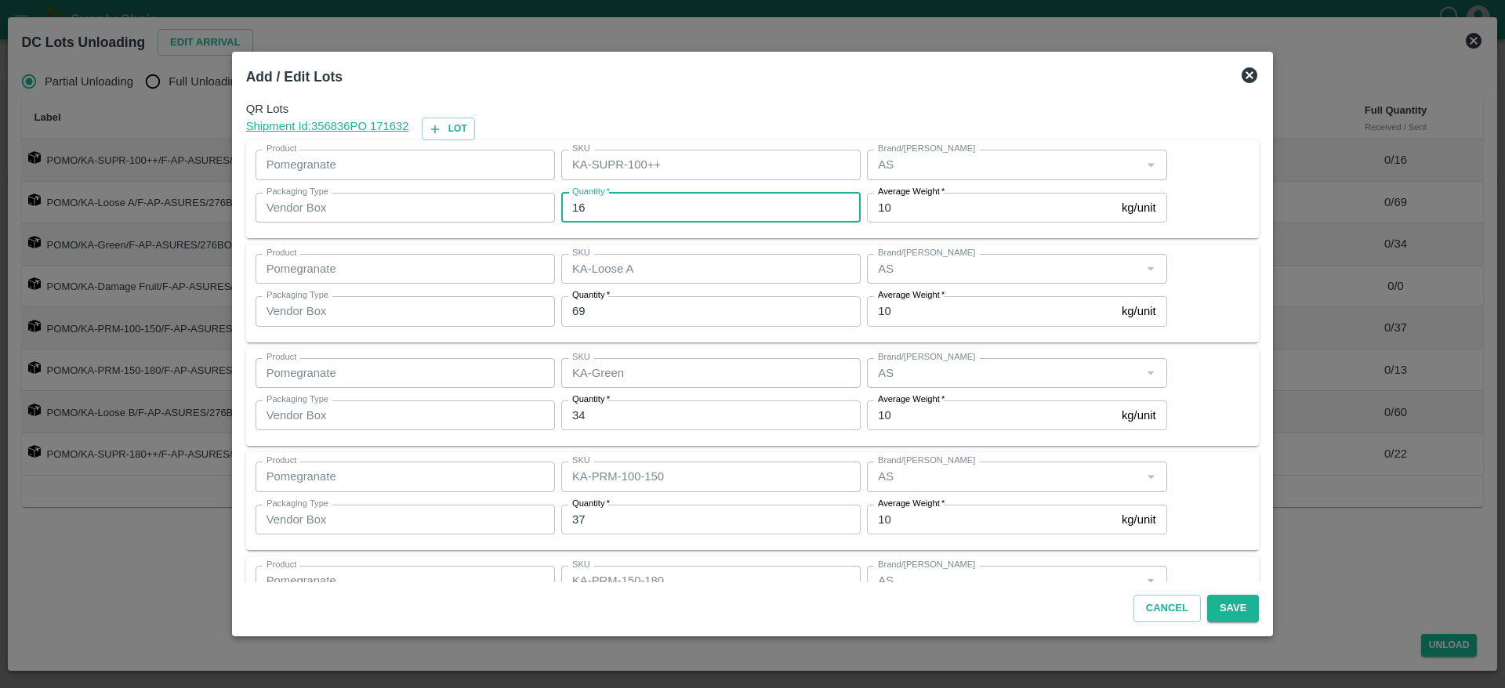
click at [614, 207] on input "16" at bounding box center [710, 208] width 299 height 30
type input "1"
type input "16"
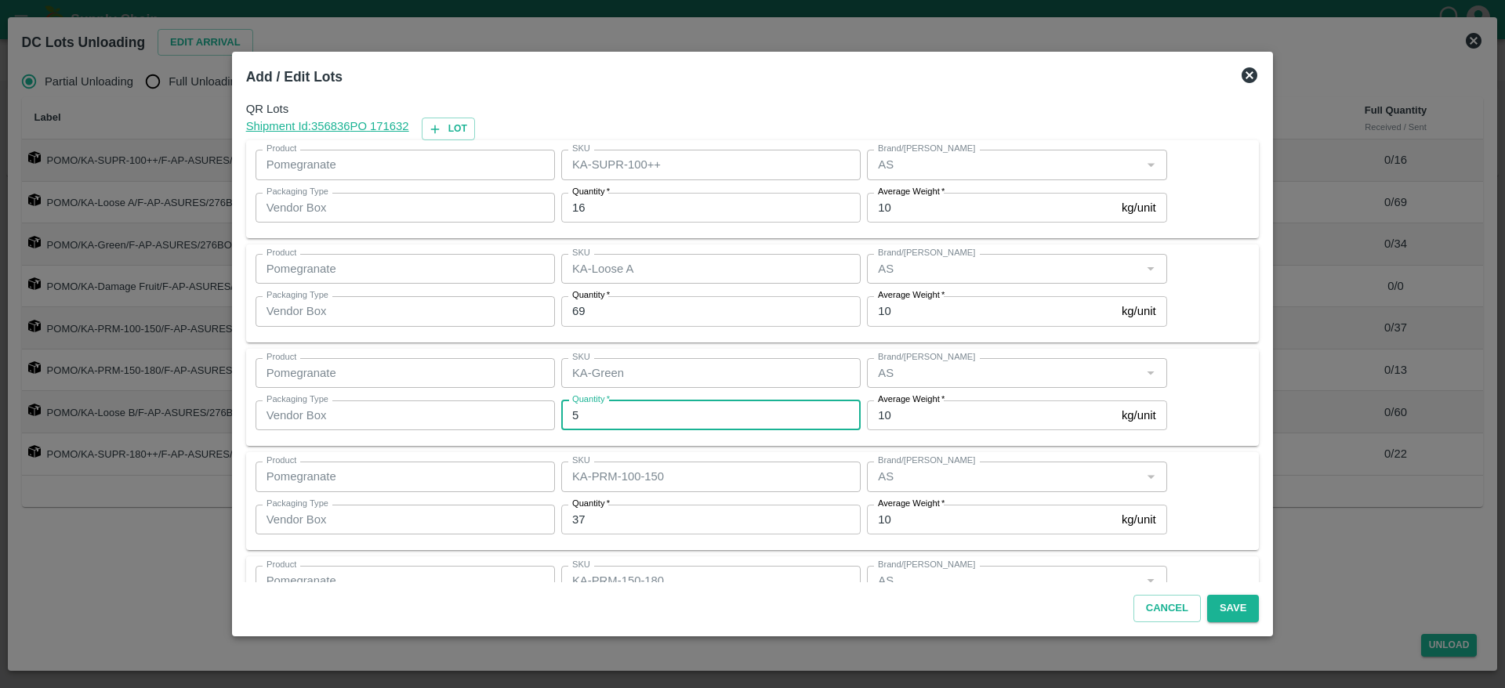
type input "7"
type input "0"
click at [1194, 396] on div "Product Pomegranate Product SKU KA-Green SKU Brand/Marka Brand/Marka Packaging …" at bounding box center [752, 397] width 994 height 79
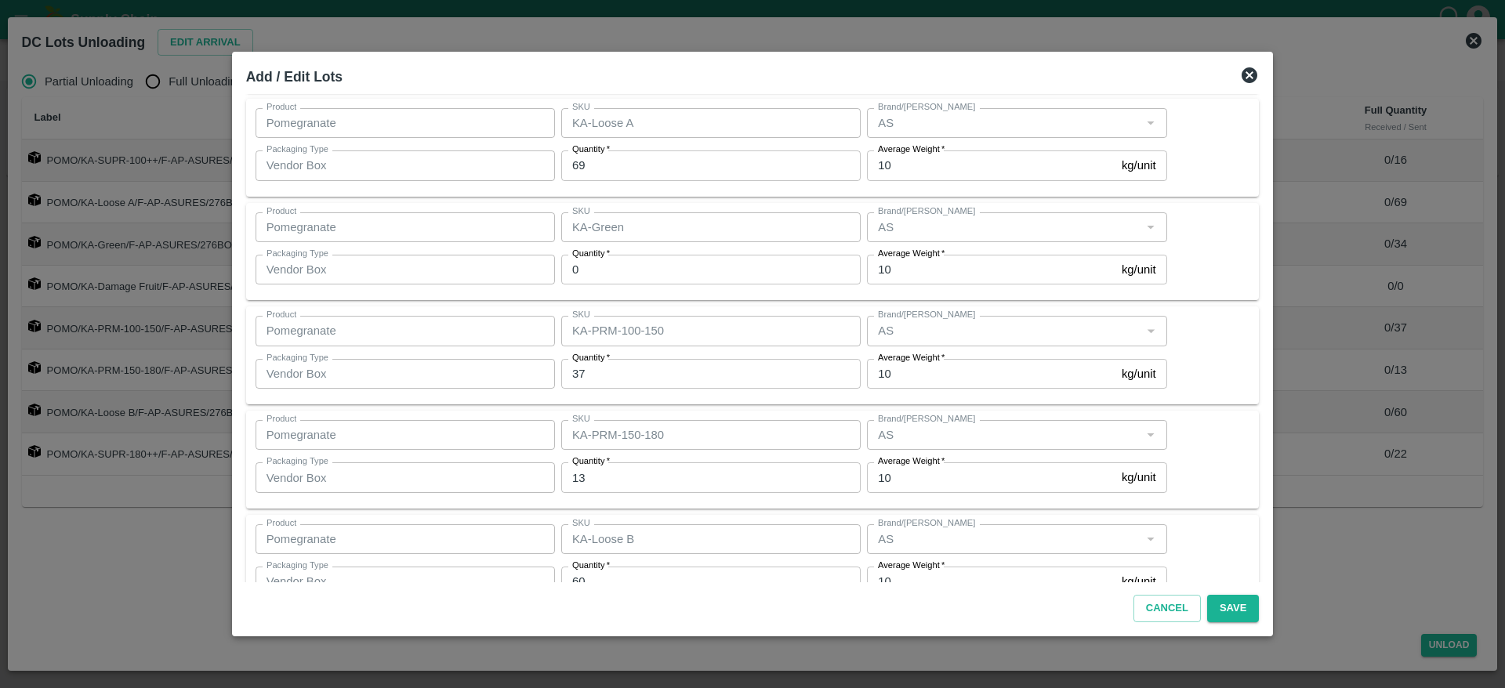
scroll to position [147, 0]
click at [626, 380] on input "37" at bounding box center [710, 372] width 299 height 30
type input "36"
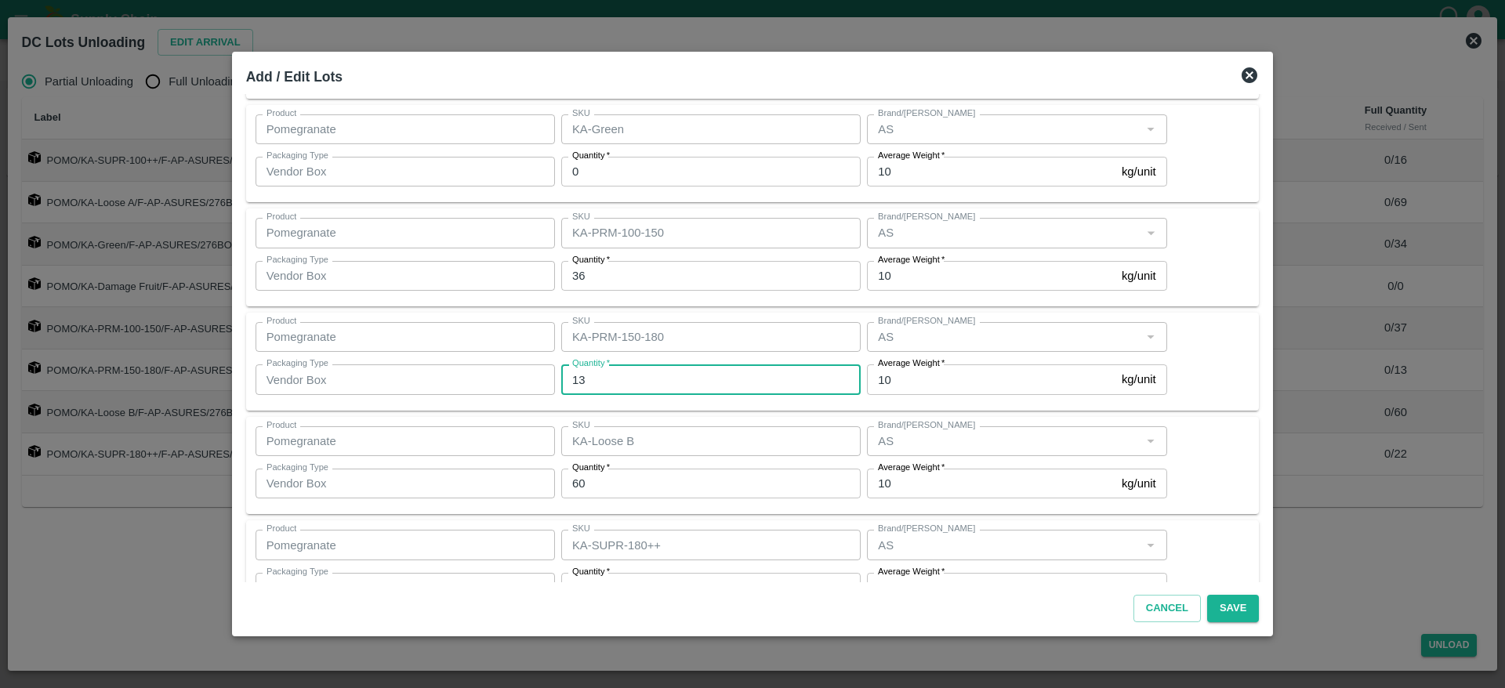
scroll to position [246, 0]
type input "14"
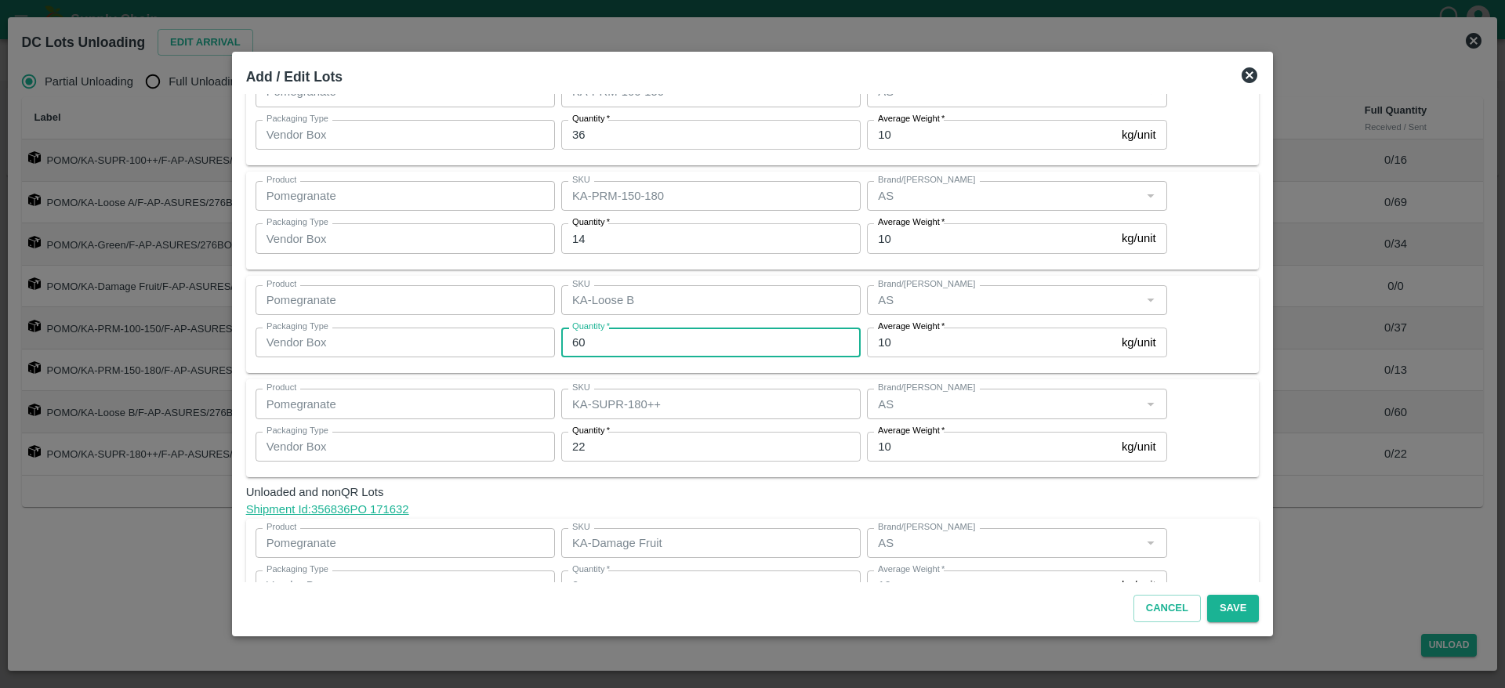
scroll to position [388, 0]
click at [676, 486] on span "Unloaded and nonQR Lots" at bounding box center [752, 488] width 1013 height 17
click at [1136, 499] on link "Shipment Id: 356836 PO 171632" at bounding box center [752, 506] width 1013 height 17
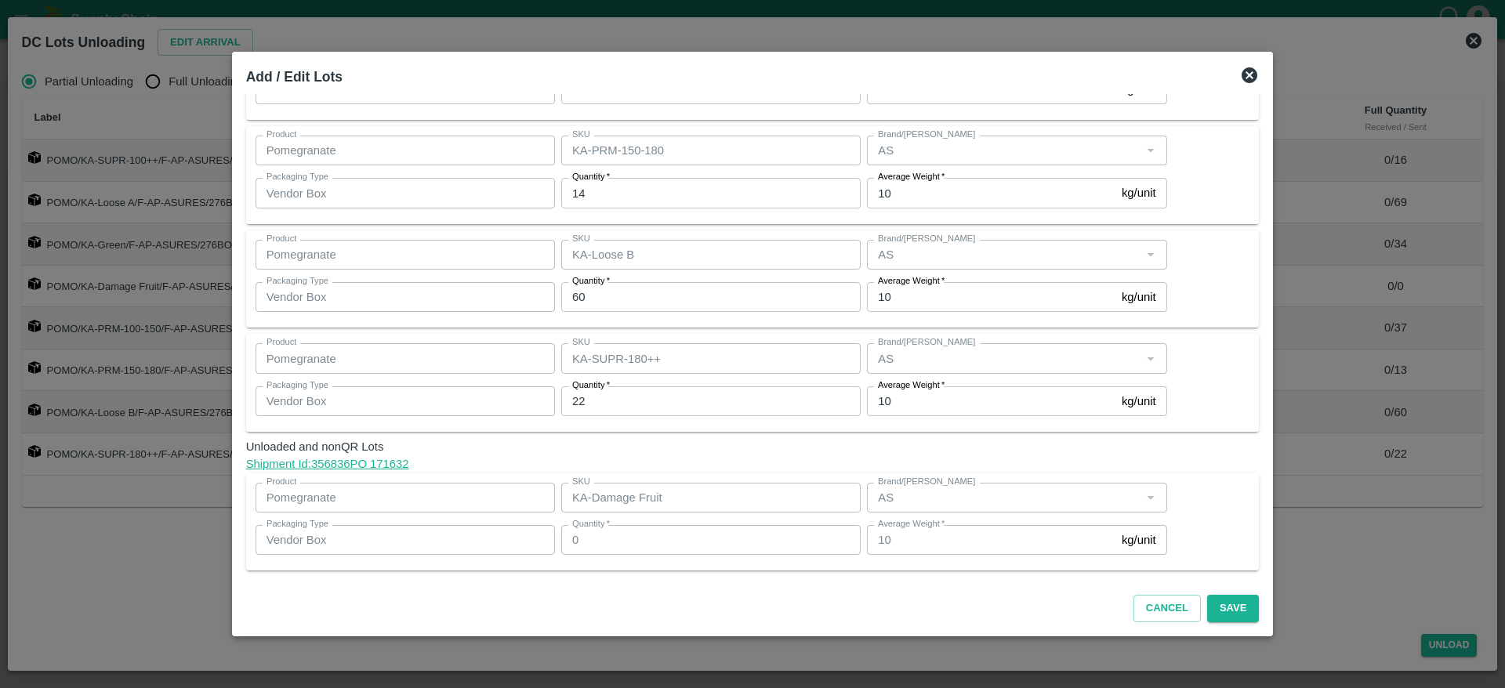
scroll to position [0, 0]
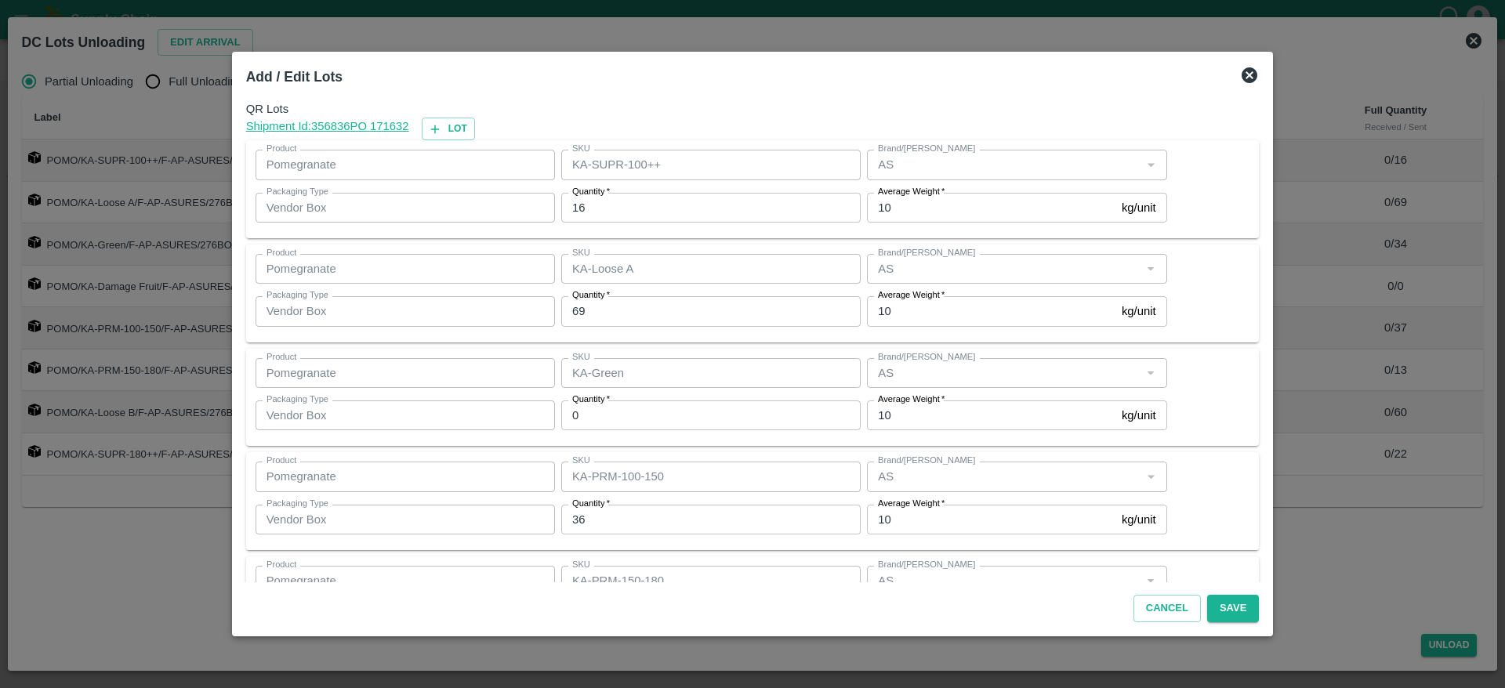
click at [406, 121] on link "Shipment Id: 356836 PO 171632" at bounding box center [327, 129] width 163 height 23
click at [464, 131] on button "Lot" at bounding box center [448, 129] width 53 height 23
type input "KA-SUPR-100++"
type input "16"
type input "KA-Loose A"
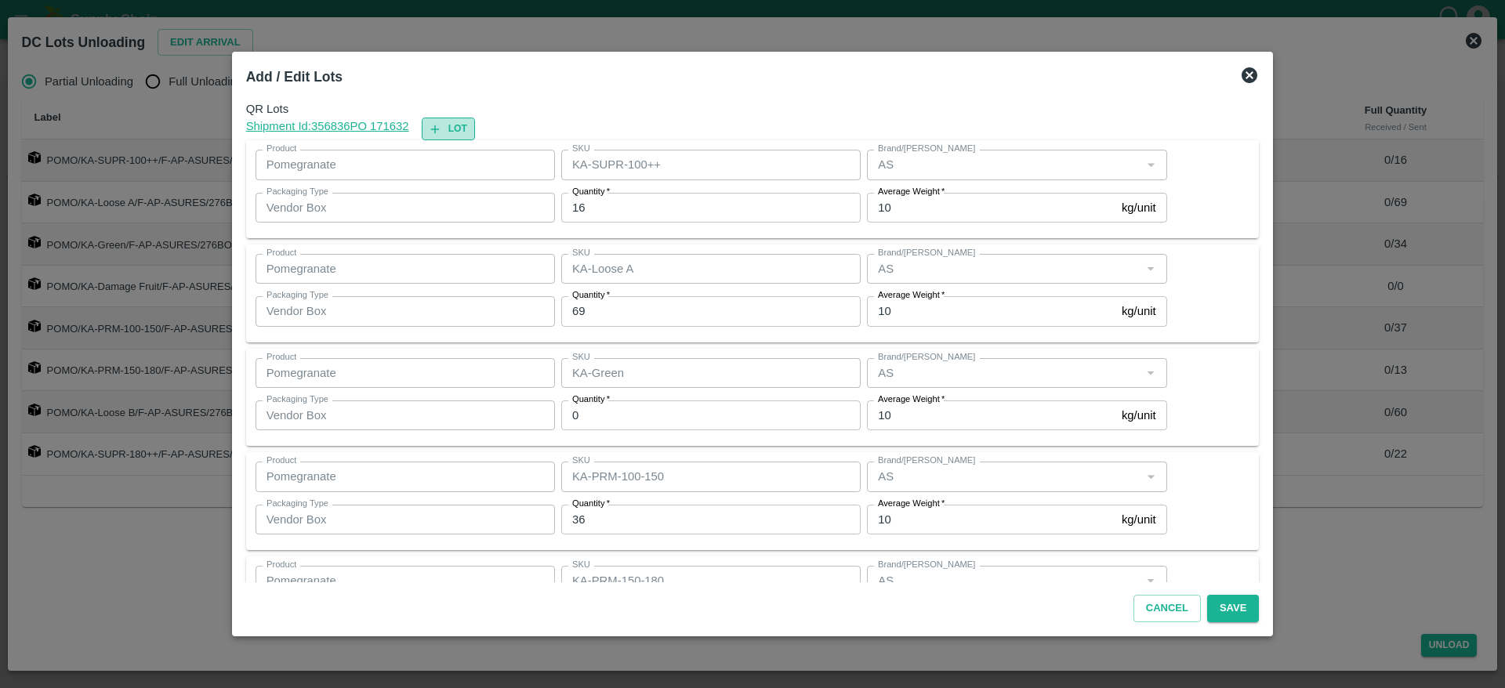
type input "69"
type input "KA-Green"
type input "0"
type input "KA-PRM-100-150"
type input "36"
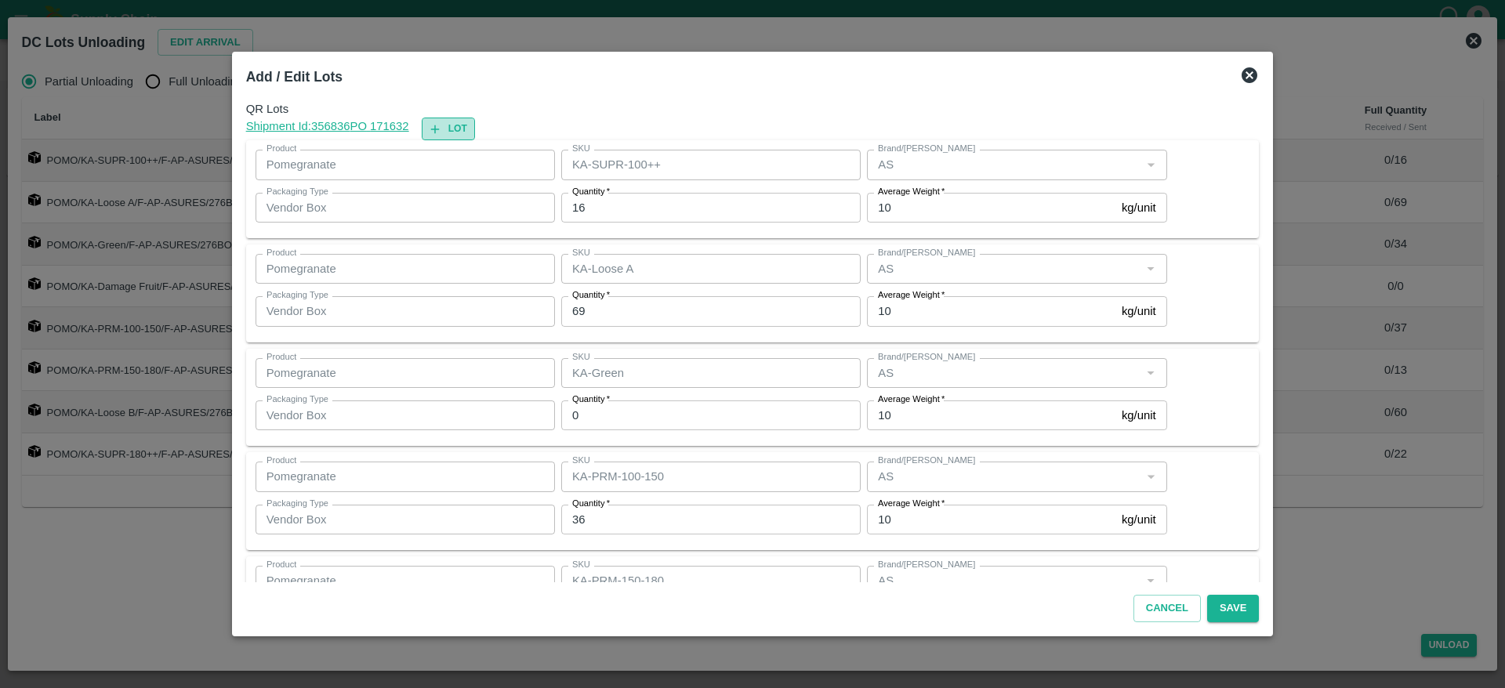
type input "KA-PRM-150-180"
type input "14"
type input "KA-Loose B"
type input "60"
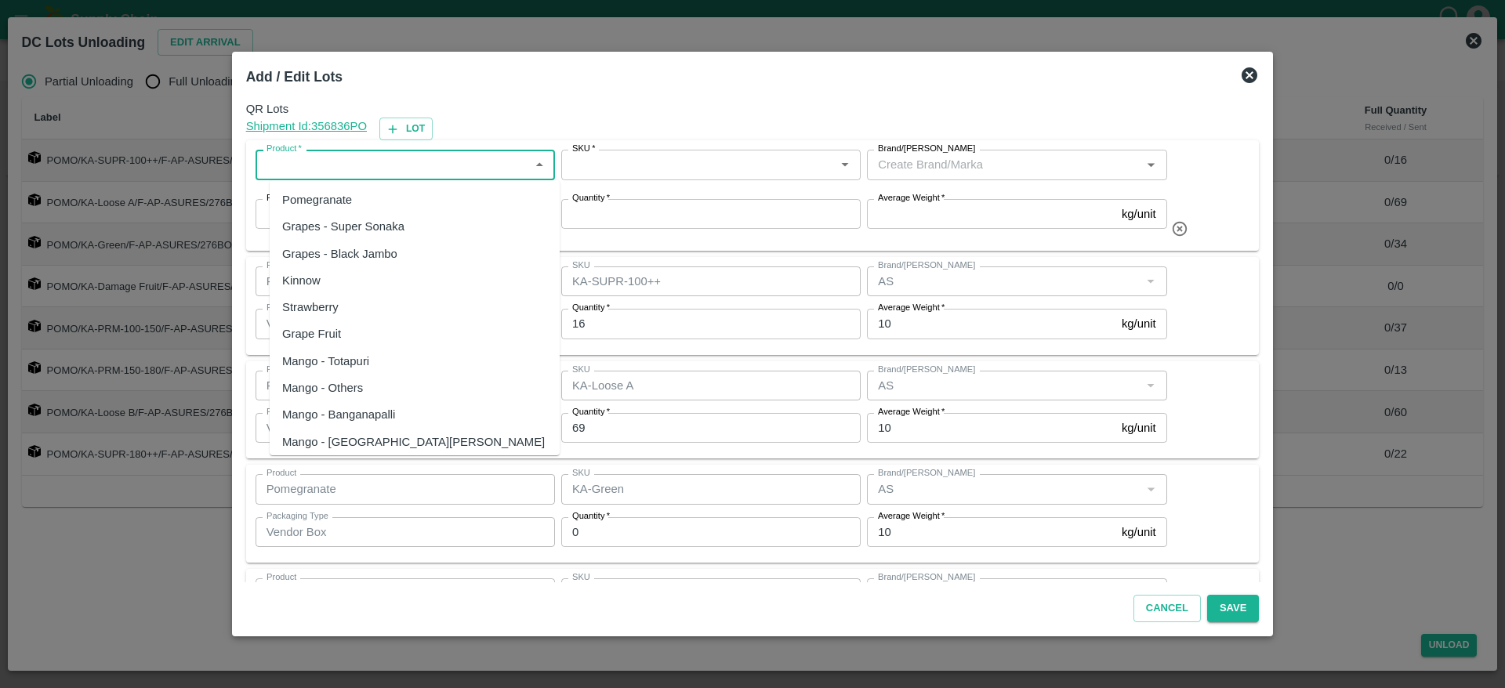
click at [400, 161] on input "Product   *" at bounding box center [392, 164] width 264 height 20
click at [350, 200] on div "Pomegranate" at bounding box center [317, 199] width 70 height 17
type input "Pomegranate"
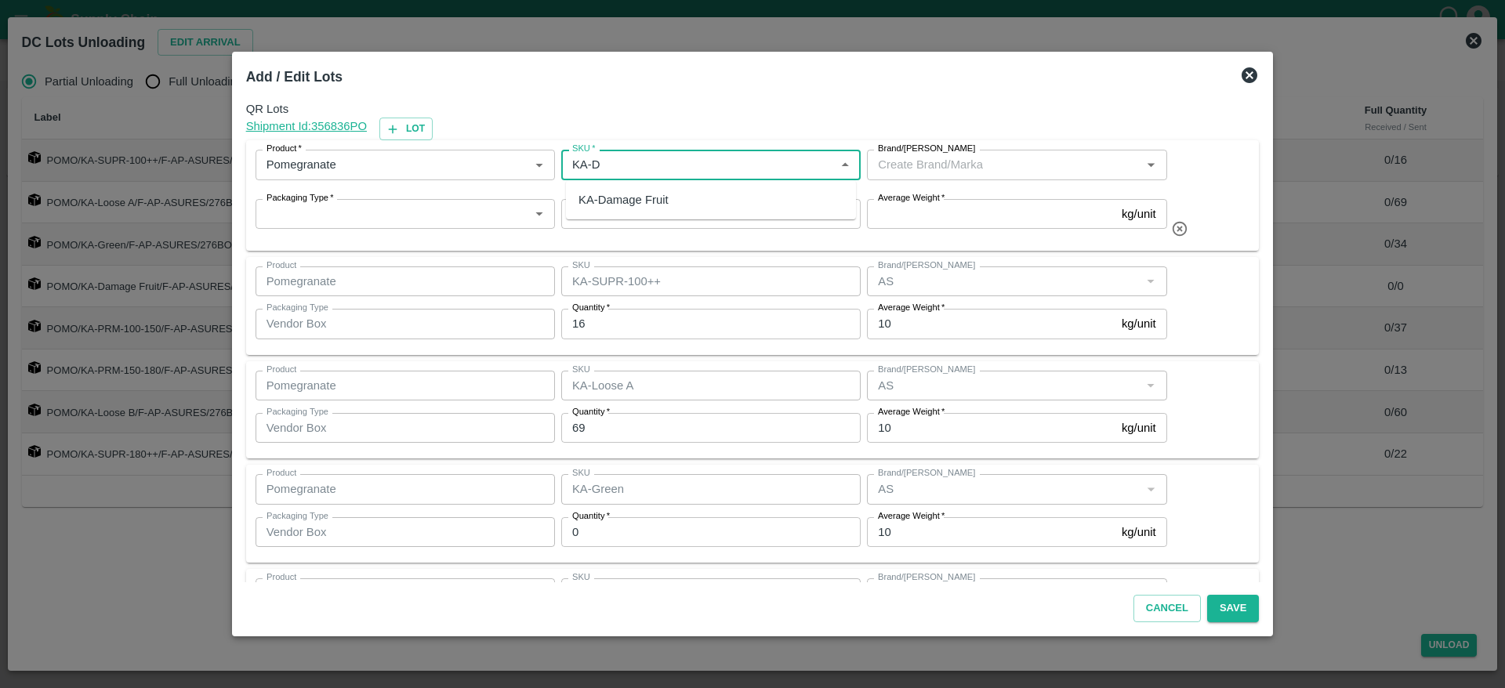
click at [639, 212] on div "KA-Damage Fruit" at bounding box center [711, 200] width 290 height 27
type input "KA-Damage Fruit"
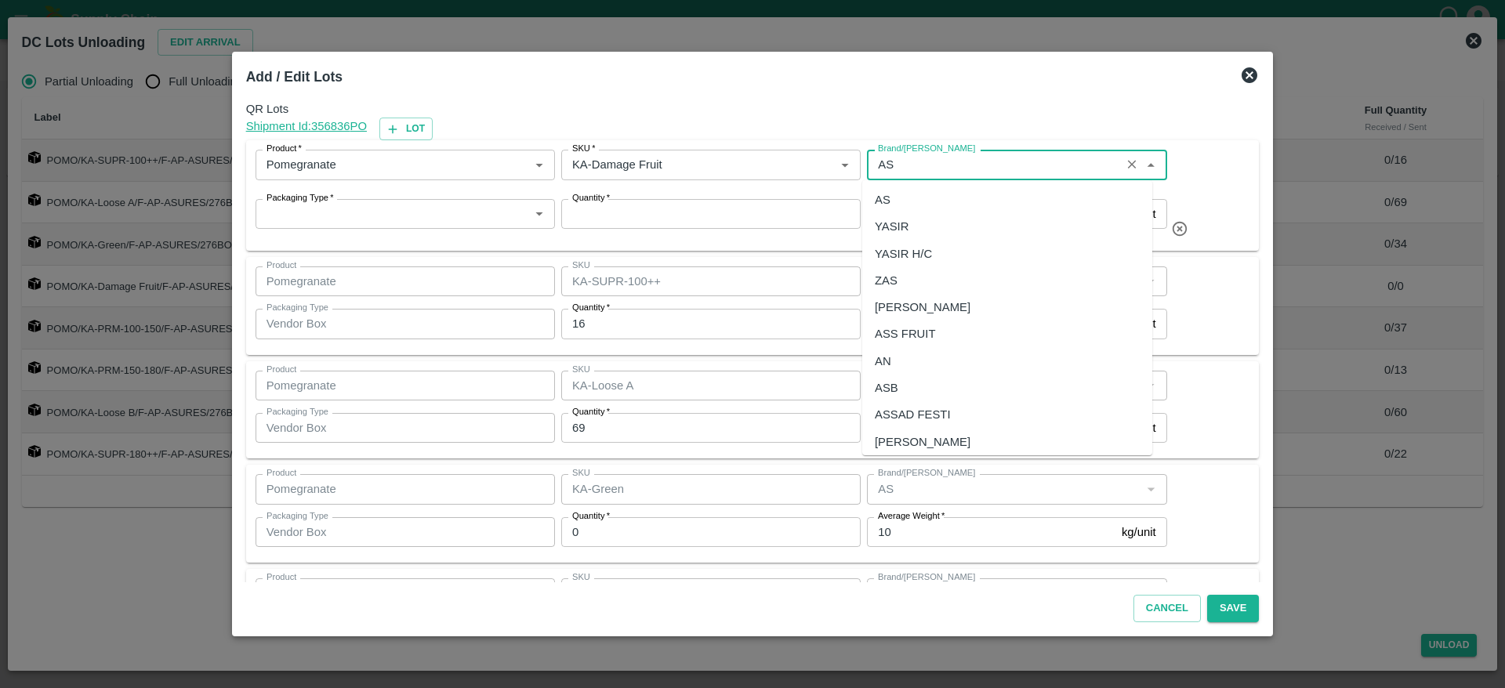
click at [896, 197] on div "AS" at bounding box center [1007, 200] width 290 height 27
type input "AS"
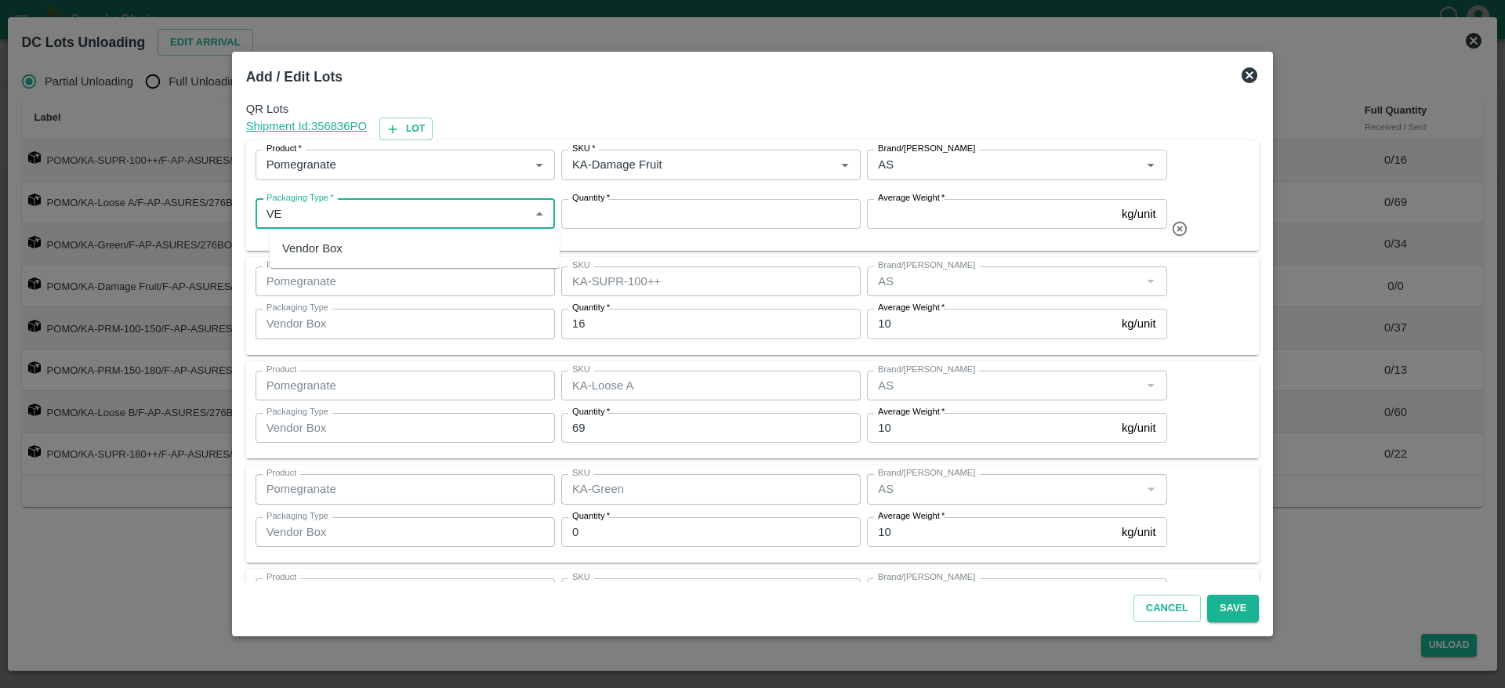
click at [356, 257] on div "Vendor Box" at bounding box center [415, 248] width 290 height 27
type input "Vendor Box"
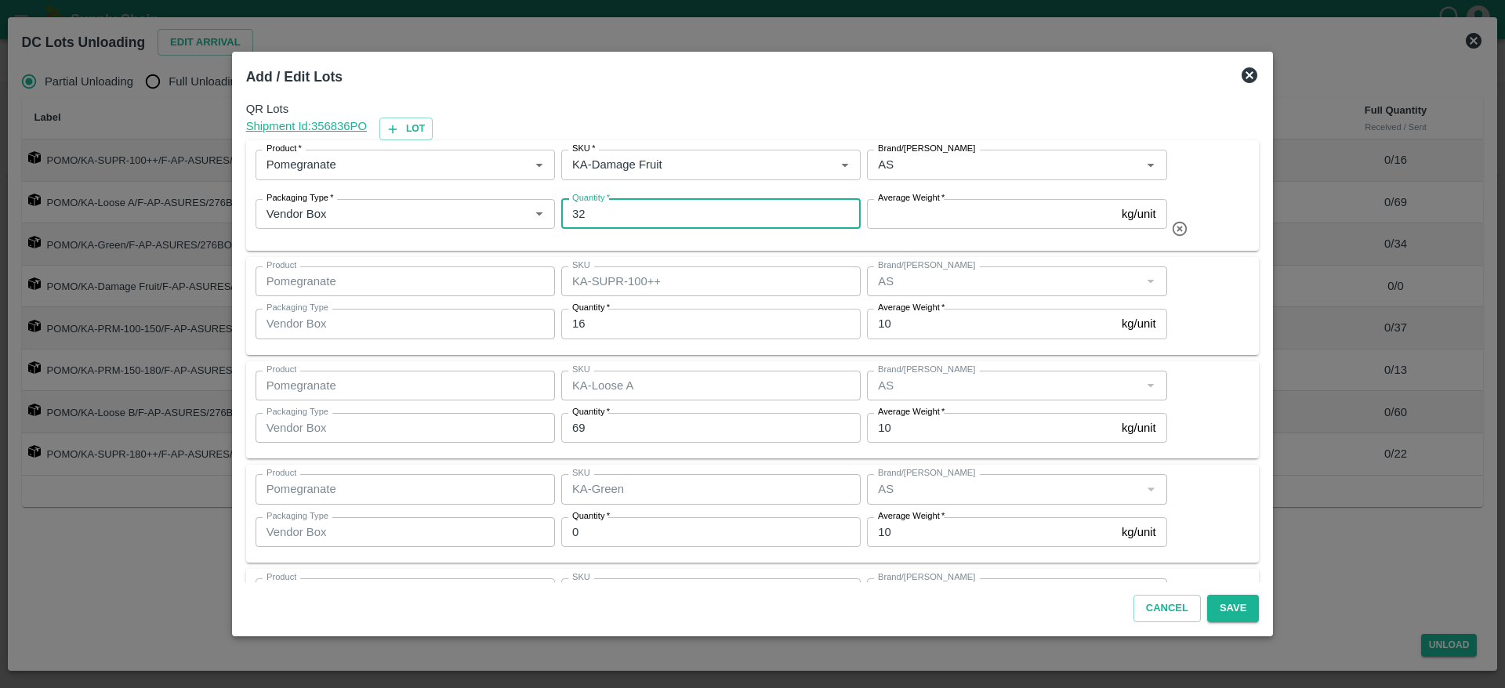
type input "32"
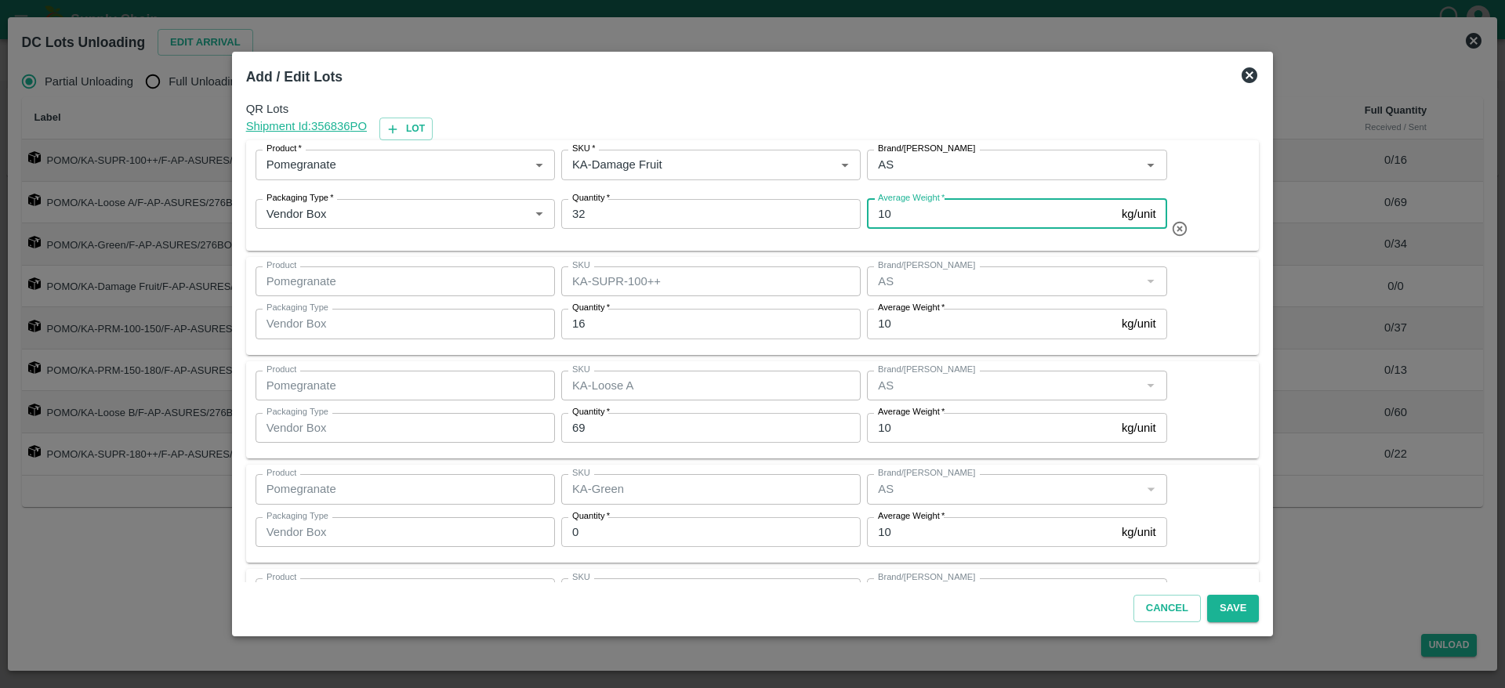
type input "10"
click at [1230, 198] on div "Product   * Product   * SKU   * SKU   * Brand/Marka Brand/Marka Packaging Type …" at bounding box center [752, 196] width 994 height 92
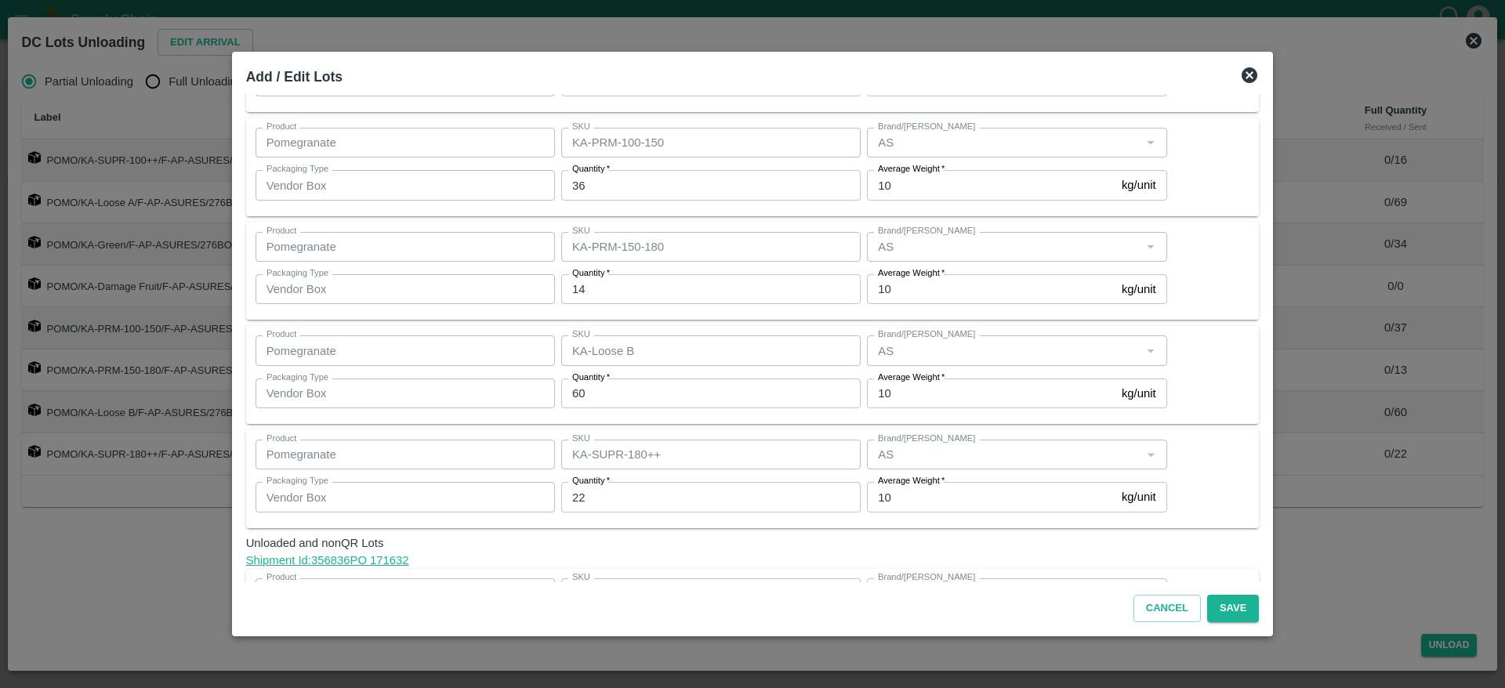
scroll to position [463, 0]
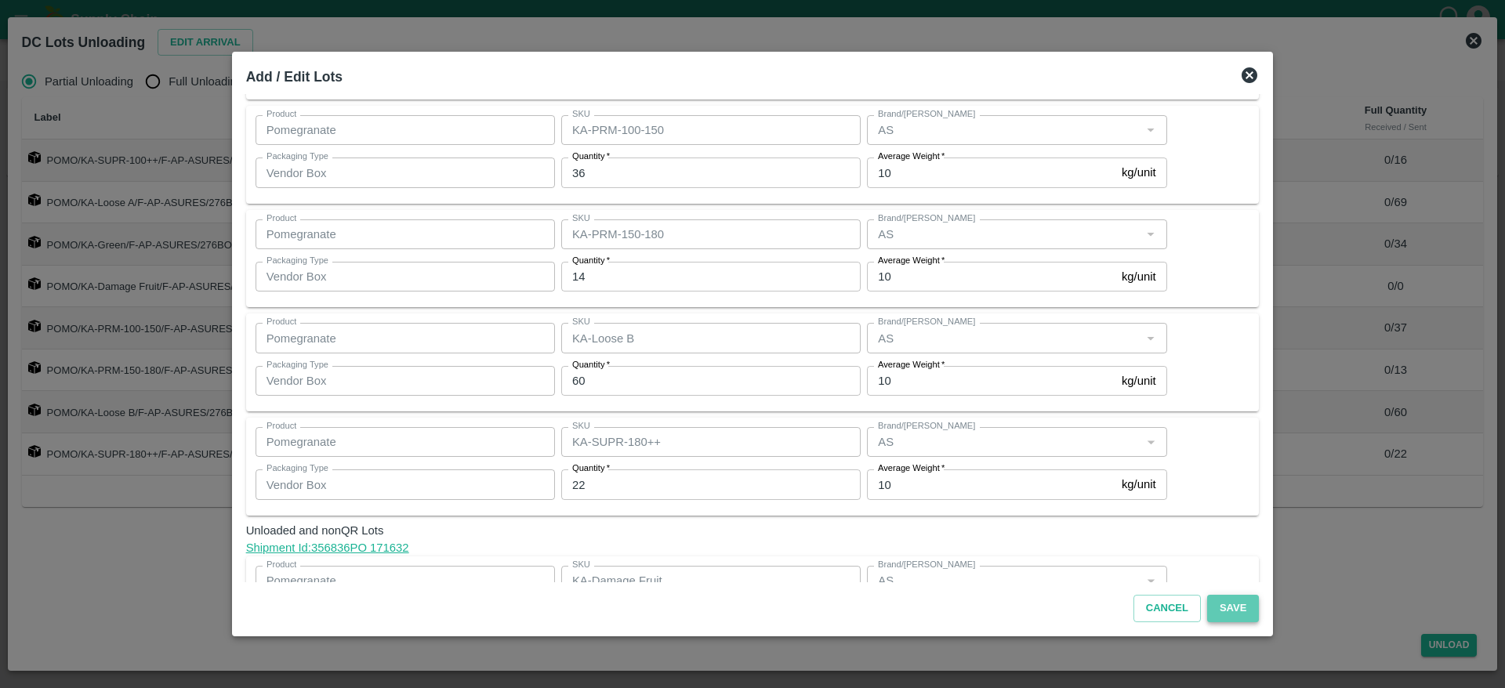
click at [1222, 597] on button "Save" at bounding box center [1233, 608] width 52 height 27
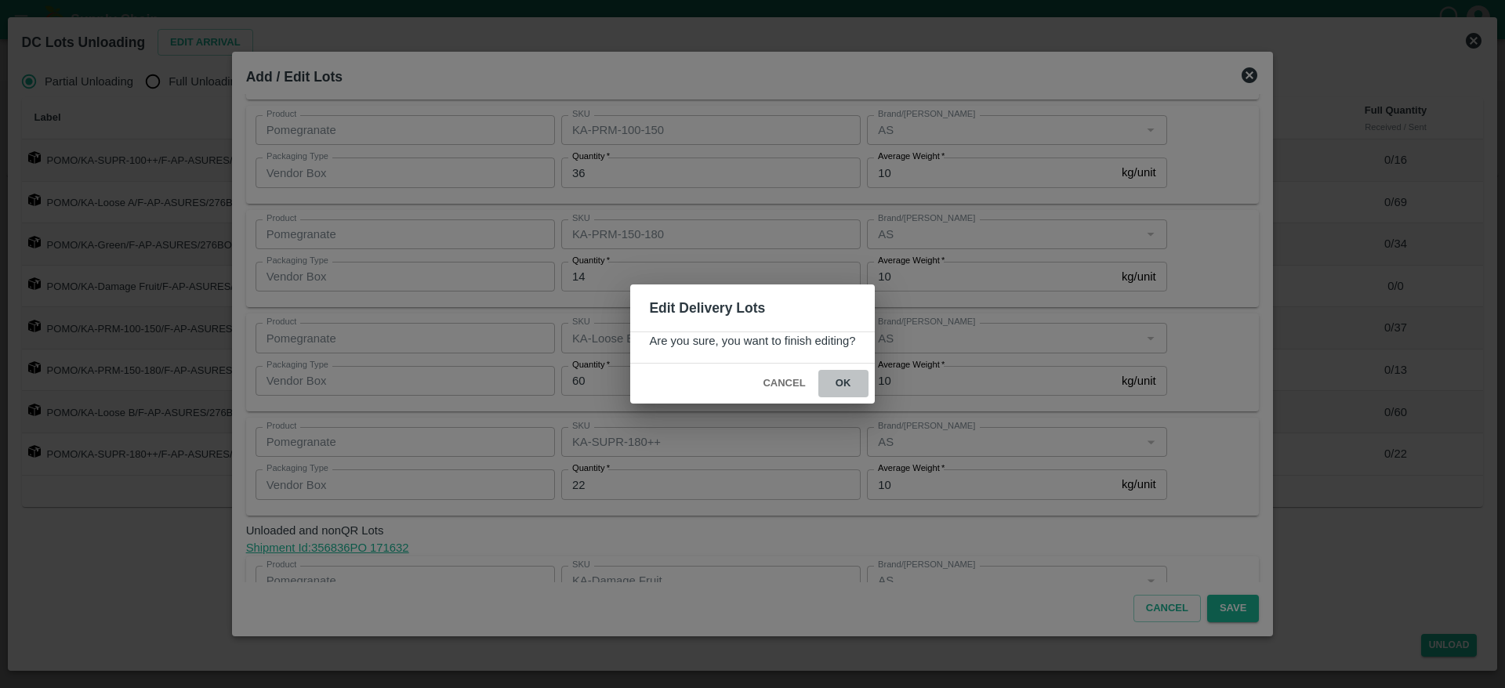
click at [842, 382] on button "ok" at bounding box center [843, 383] width 50 height 27
click at [842, 382] on icon at bounding box center [843, 383] width 19 height 19
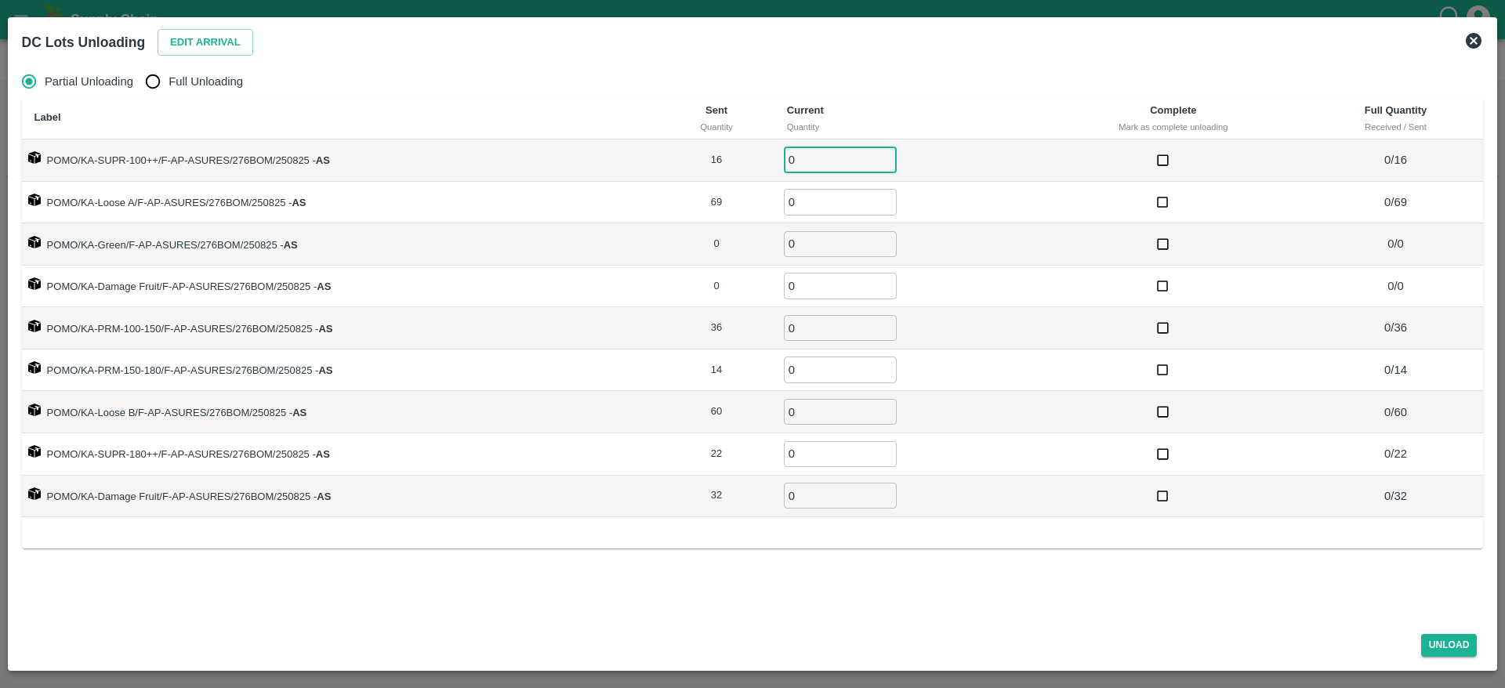
click at [811, 163] on input "0" at bounding box center [840, 160] width 113 height 26
click at [145, 85] on input "Full Unloading" at bounding box center [152, 81] width 31 height 31
radio input "true"
type input "0"
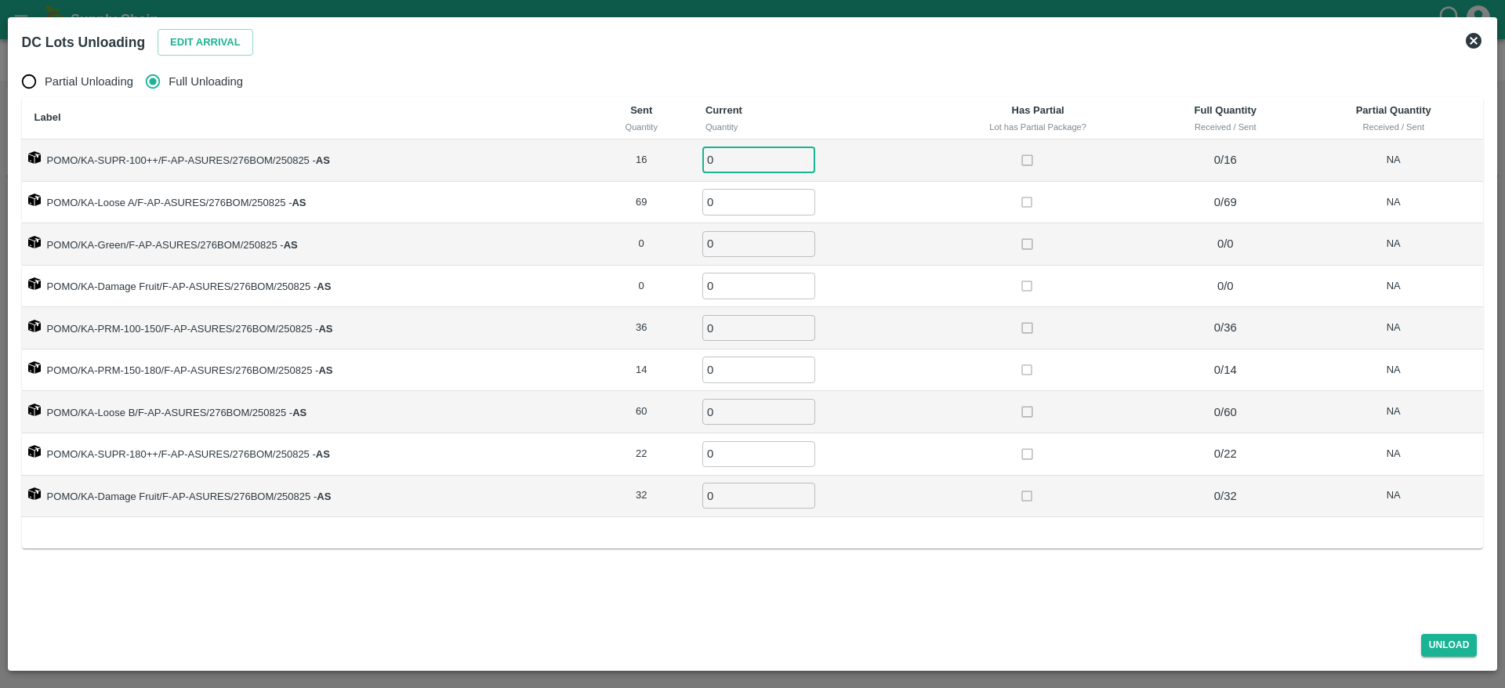
click at [737, 162] on input "0" at bounding box center [758, 160] width 113 height 26
type input "16"
type input "69"
type input "36"
type input "14"
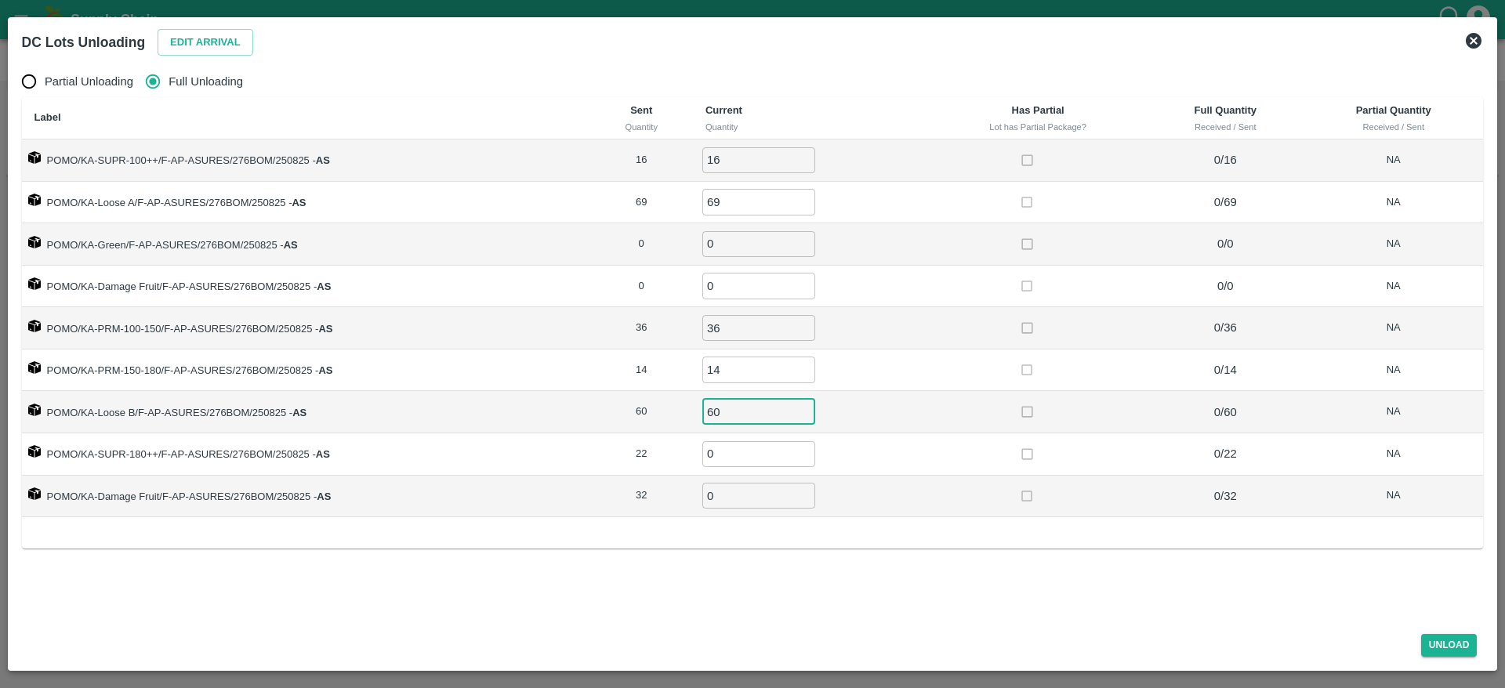
type input "60"
type input "22"
type input "32"
click at [933, 300] on td at bounding box center [1038, 287] width 219 height 42
click at [1442, 649] on button "Unload" at bounding box center [1449, 645] width 56 height 23
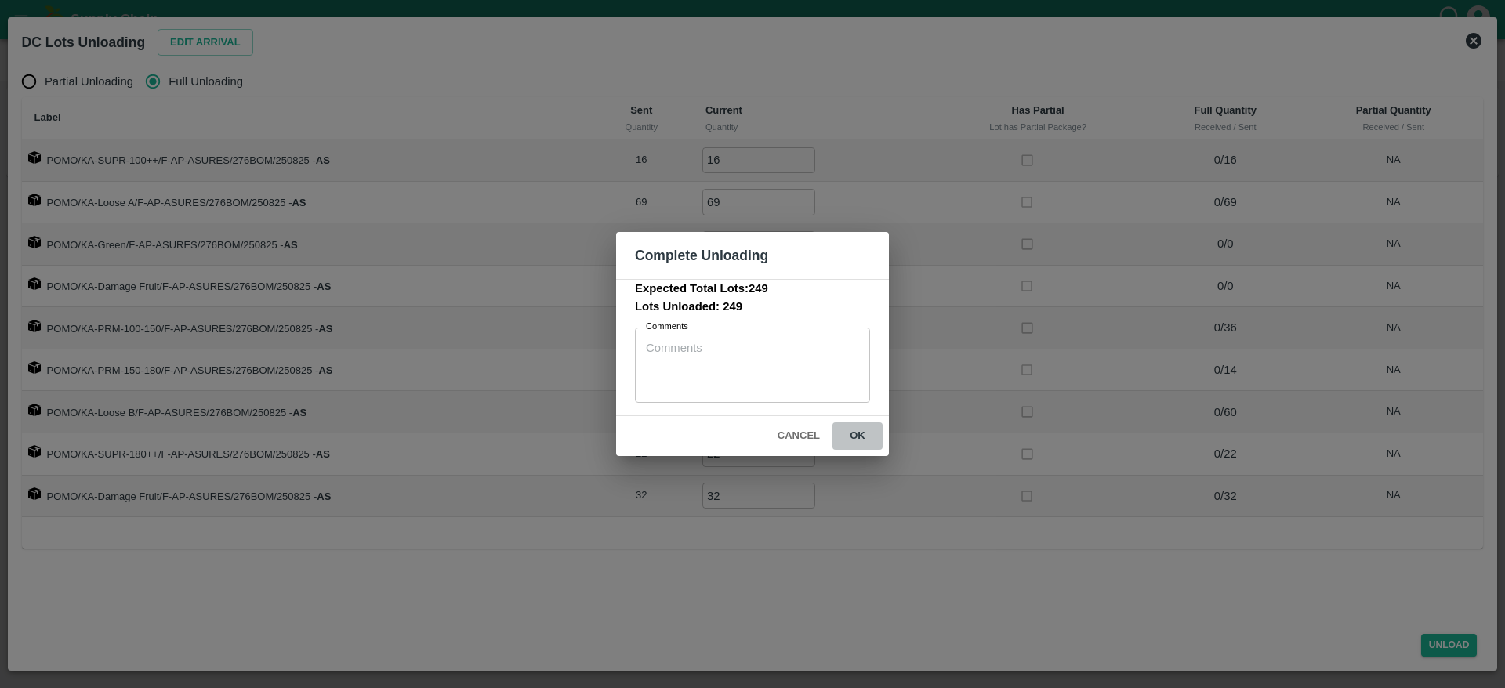
click at [857, 433] on button "ok" at bounding box center [857, 435] width 50 height 27
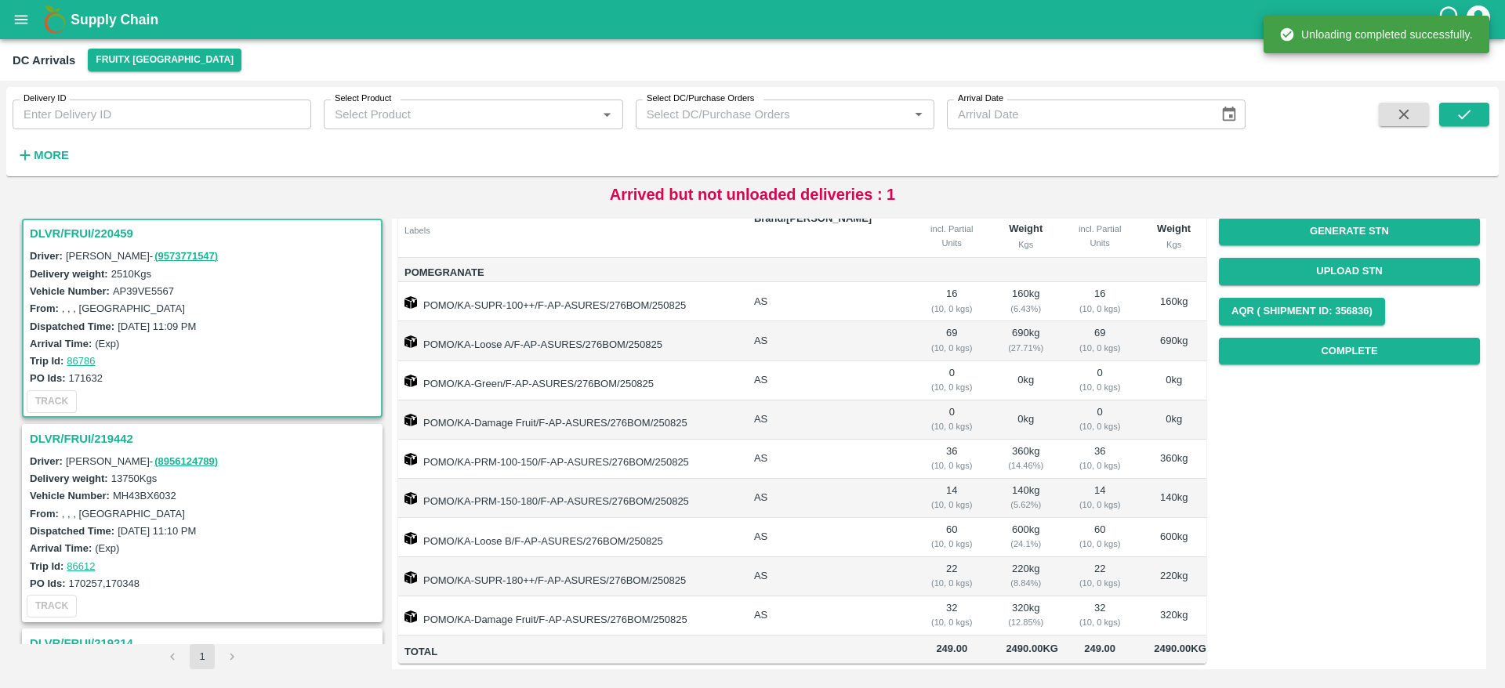
scroll to position [0, 0]
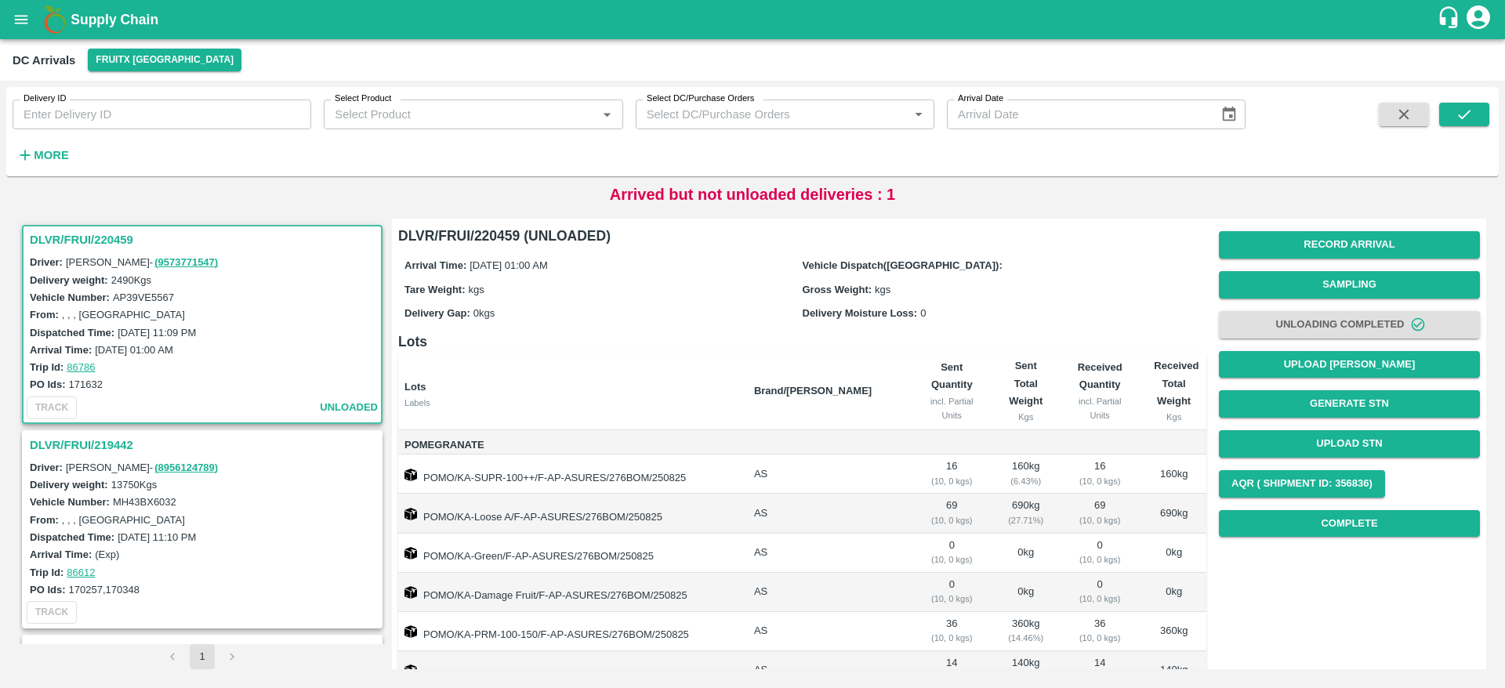
click at [74, 447] on h3 "DLVR/FRUI/219442" at bounding box center [205, 445] width 350 height 20
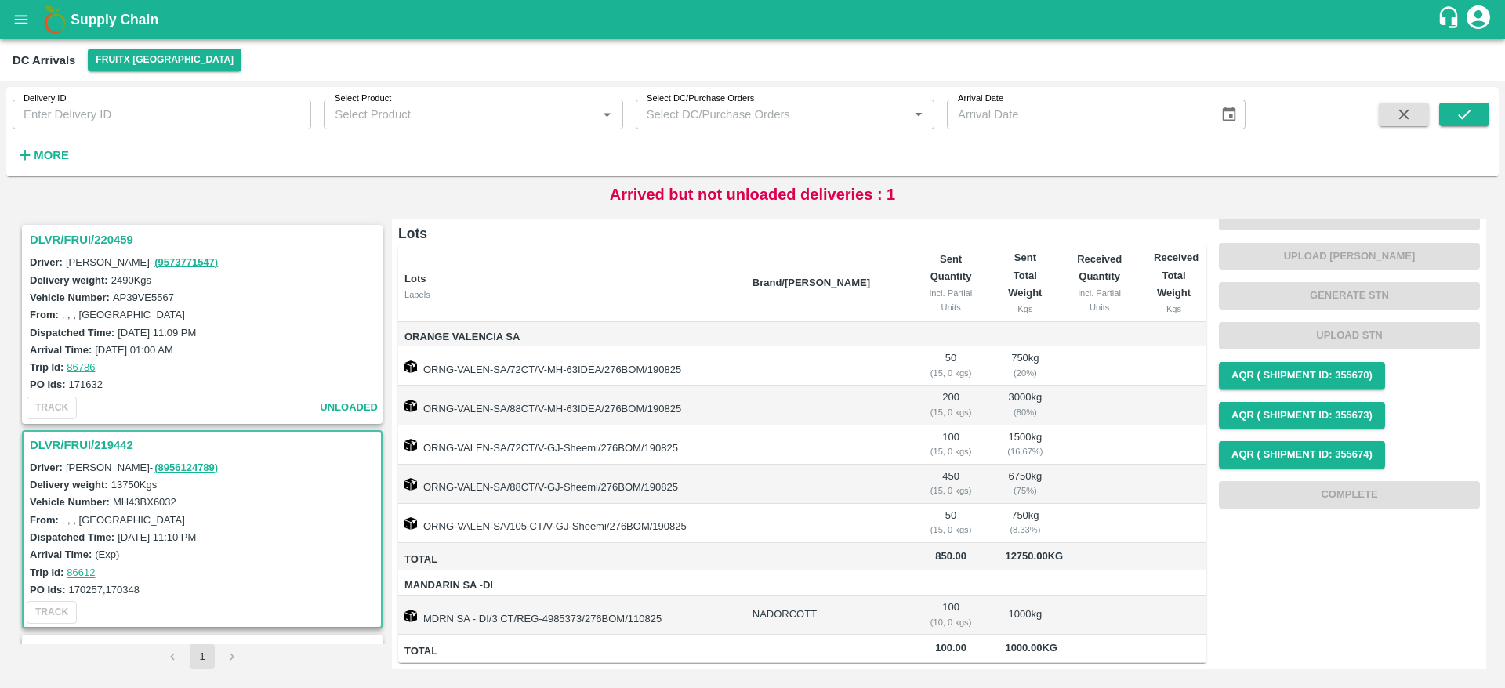
click at [67, 239] on h3 "DLVR/FRUI/220459" at bounding box center [205, 240] width 350 height 20
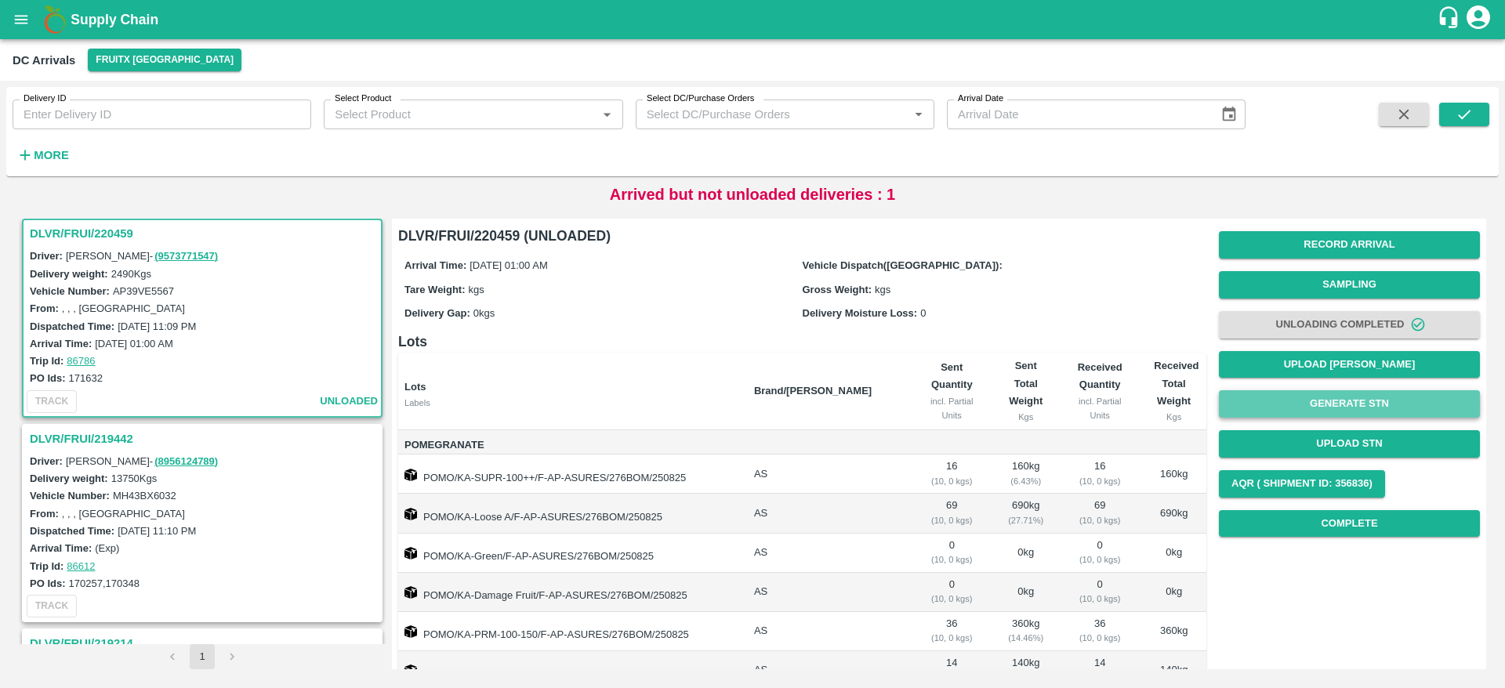
click at [1353, 410] on button "Generate STN" at bounding box center [1349, 403] width 261 height 27
